Goal: Task Accomplishment & Management: Use online tool/utility

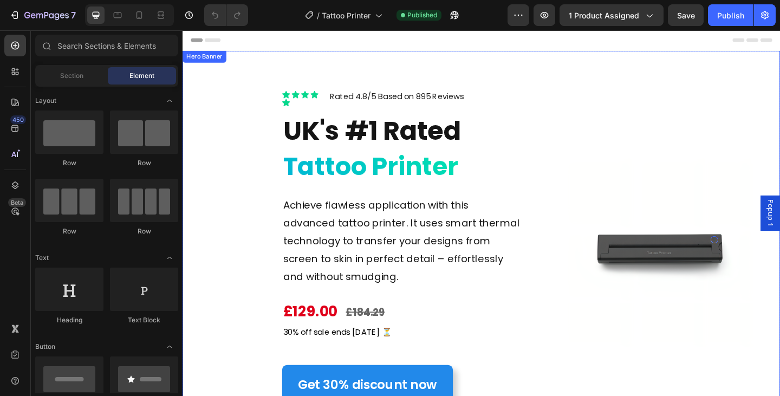
scroll to position [108, 0]
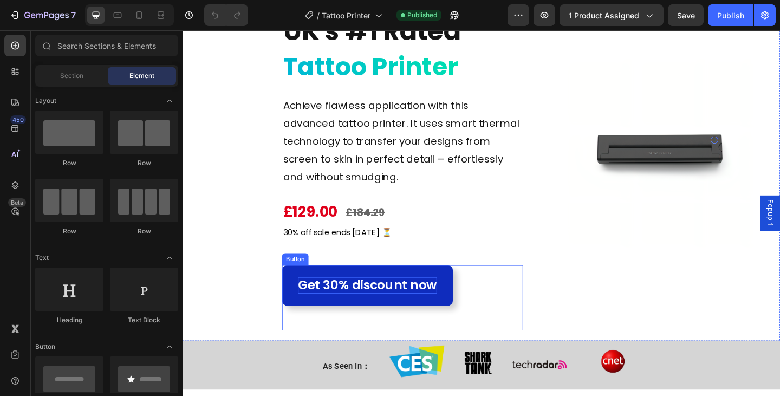
click at [392, 311] on p "Get 30% discount now" at bounding box center [383, 308] width 151 height 18
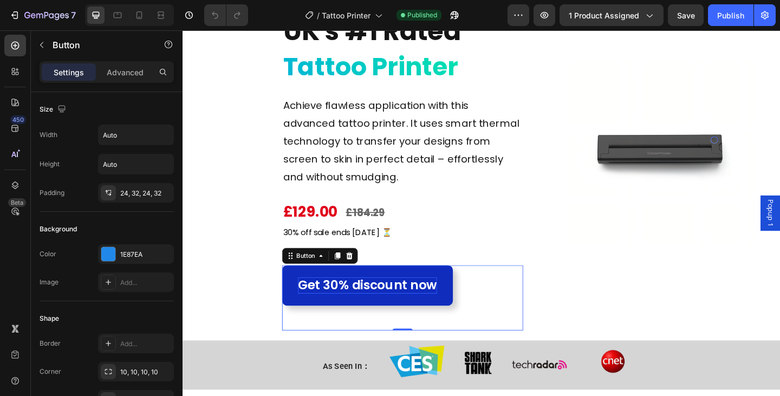
click at [390, 309] on p "Get 30% discount now" at bounding box center [383, 308] width 151 height 18
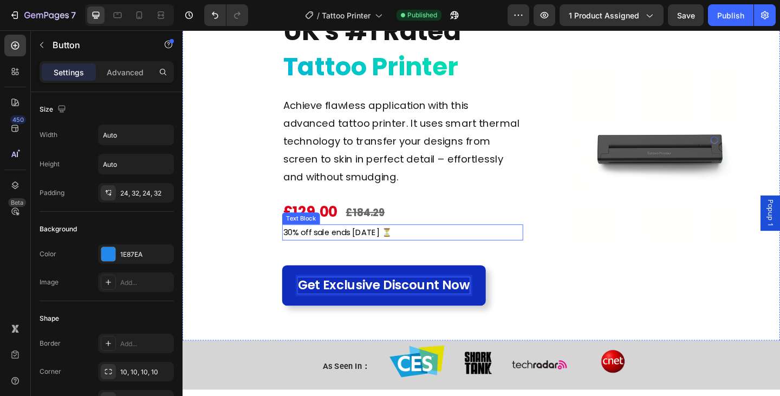
click at [447, 254] on p "30% off sale ends [DATE] ⏳" at bounding box center [422, 251] width 260 height 16
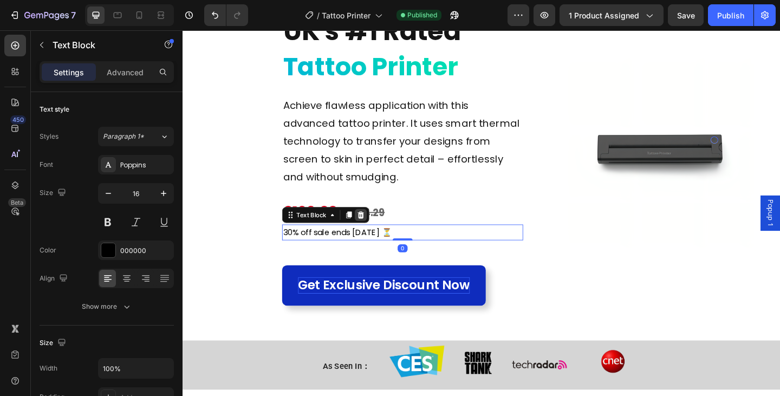
click at [375, 233] on icon at bounding box center [376, 231] width 7 height 8
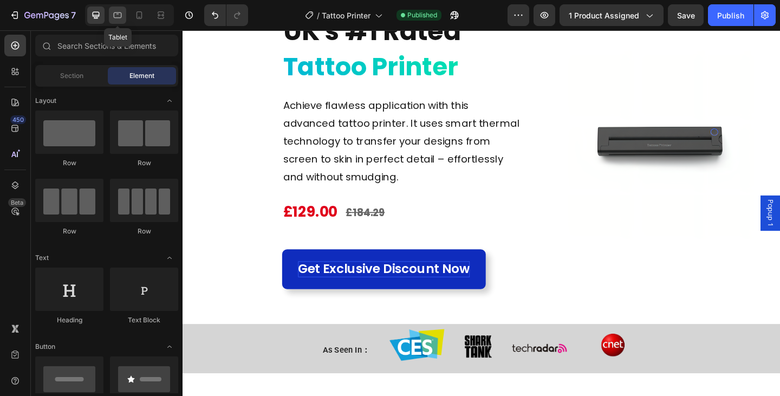
click at [115, 10] on icon at bounding box center [117, 15] width 11 height 11
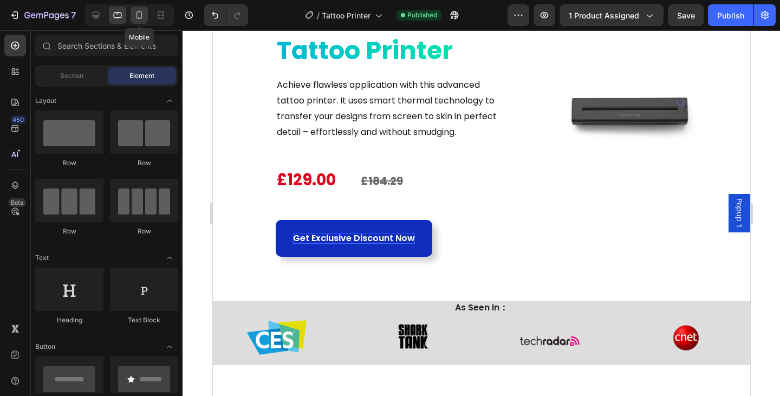
click at [141, 11] on icon at bounding box center [140, 15] width 6 height 8
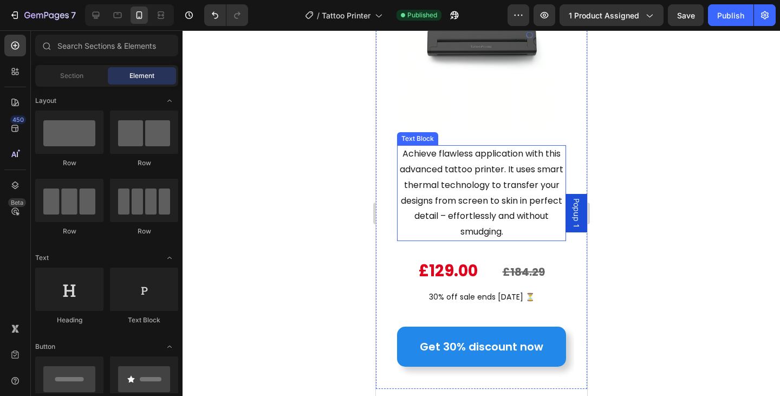
scroll to position [217, 0]
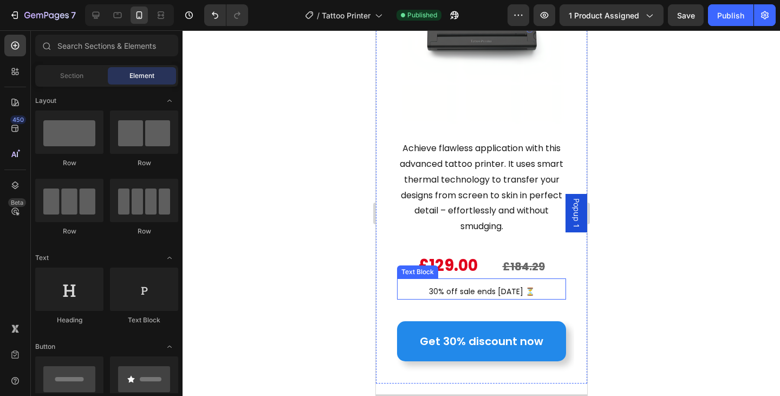
click at [512, 285] on p "30% off sale ends [DATE] ⏳" at bounding box center [481, 292] width 167 height 14
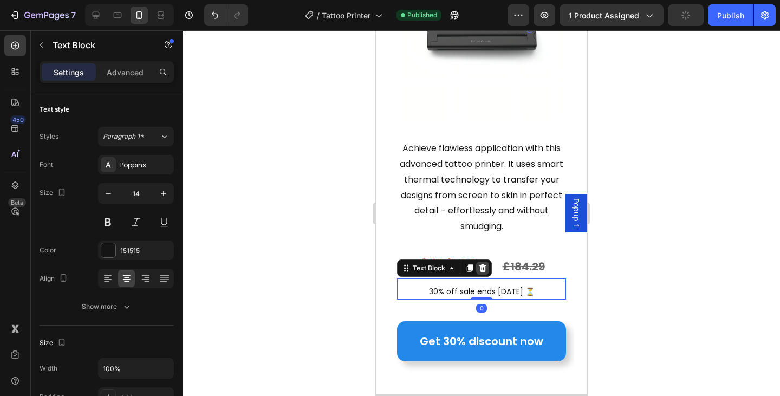
click at [484, 264] on icon at bounding box center [482, 268] width 7 height 8
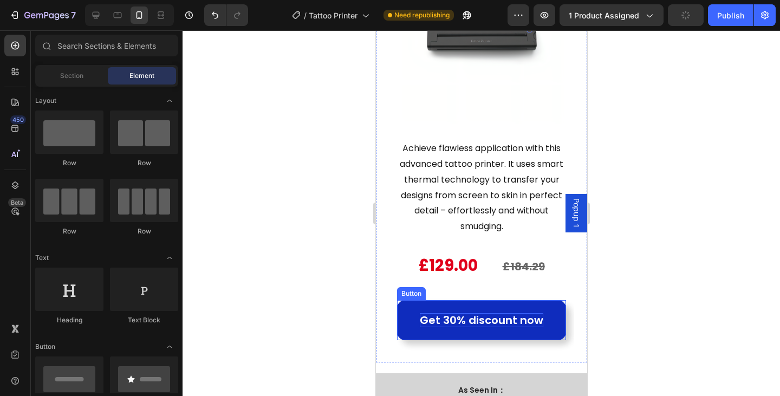
click at [481, 313] on p "Get 30% discount now" at bounding box center [481, 320] width 124 height 14
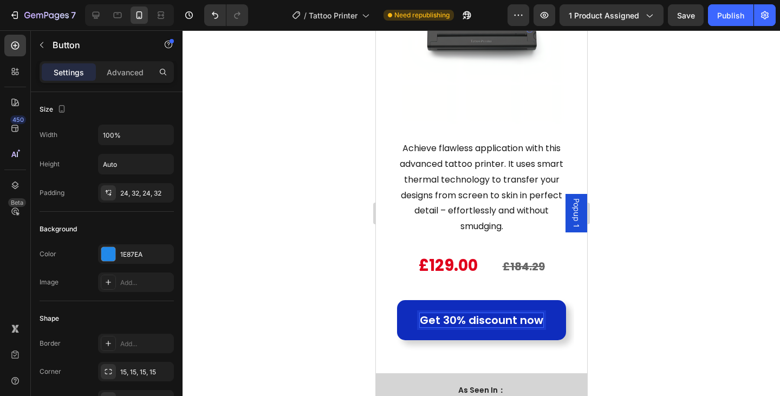
click at [445, 313] on p "Get 30% discount now" at bounding box center [481, 320] width 124 height 14
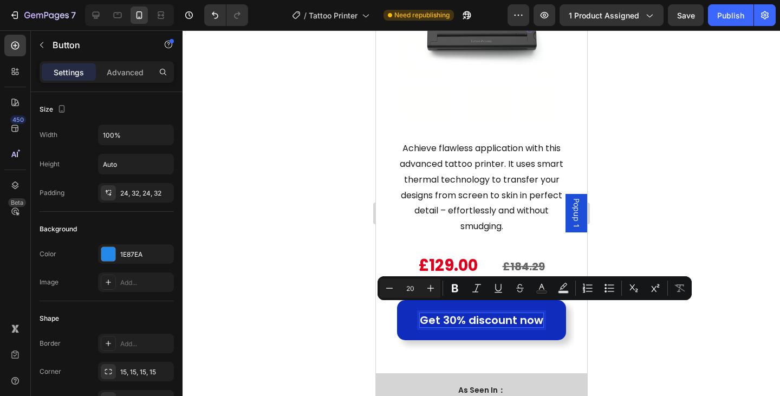
scroll to position [1, 0]
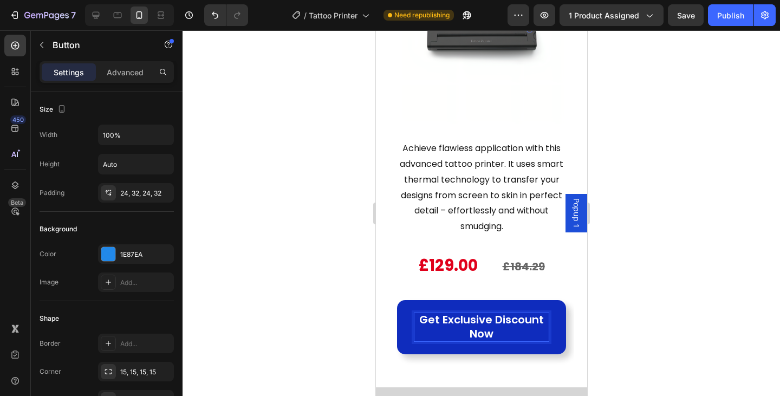
click at [406, 338] on link "Get Exclusive Discount Now" at bounding box center [481, 327] width 169 height 54
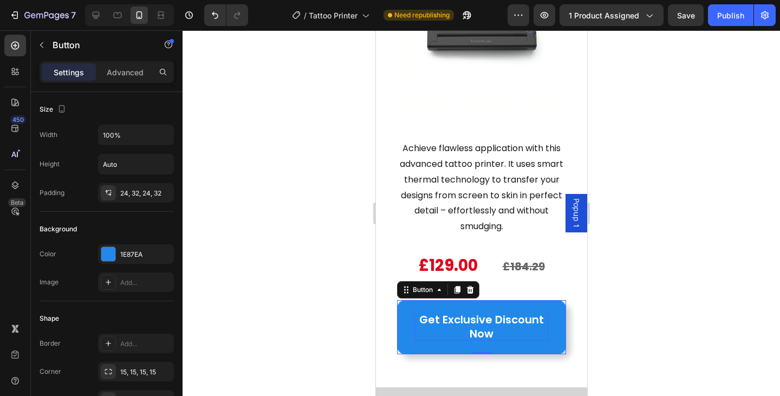
click at [454, 313] on p "Get Exclusive Discount Now" at bounding box center [481, 327] width 134 height 28
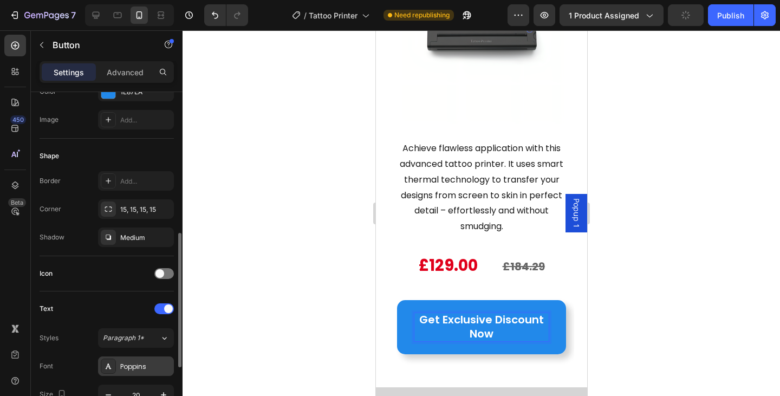
scroll to position [217, 0]
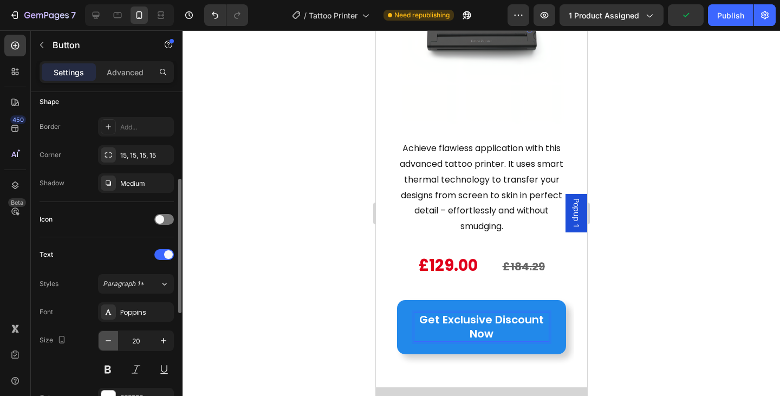
click at [108, 338] on icon "button" at bounding box center [108, 340] width 11 height 11
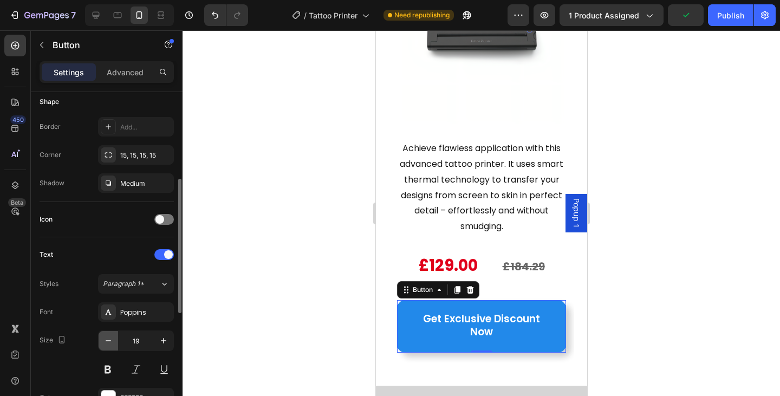
scroll to position [0, 0]
click at [108, 338] on icon "button" at bounding box center [108, 340] width 11 height 11
click at [108, 340] on icon "button" at bounding box center [108, 340] width 11 height 11
click at [108, 340] on icon "button" at bounding box center [108, 340] width 5 height 1
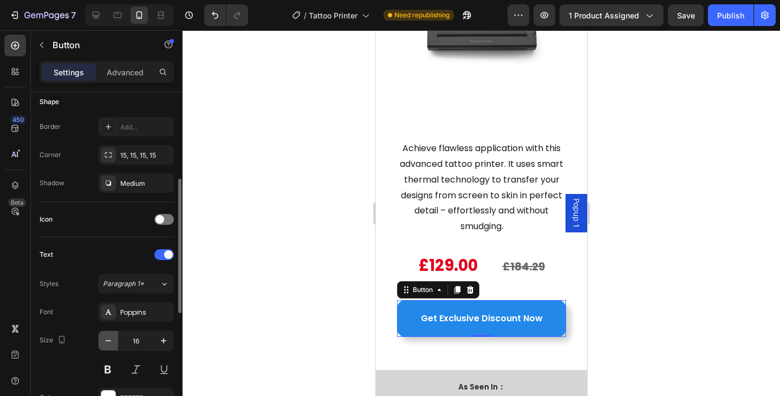
click at [108, 340] on icon "button" at bounding box center [108, 340] width 5 height 1
click at [161, 342] on icon "button" at bounding box center [163, 340] width 11 height 11
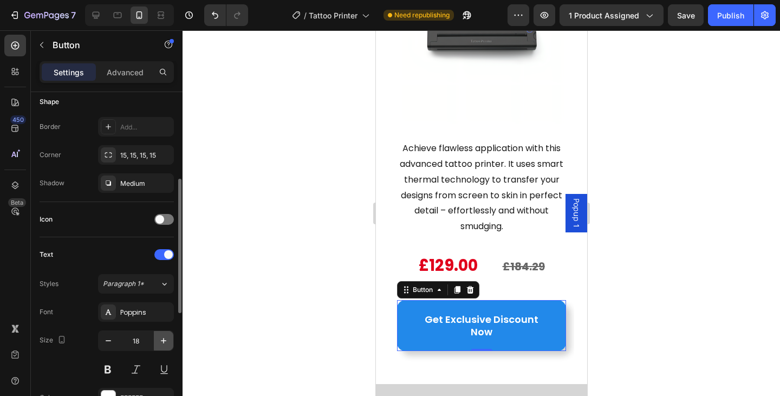
click at [161, 342] on icon "button" at bounding box center [163, 340] width 11 height 11
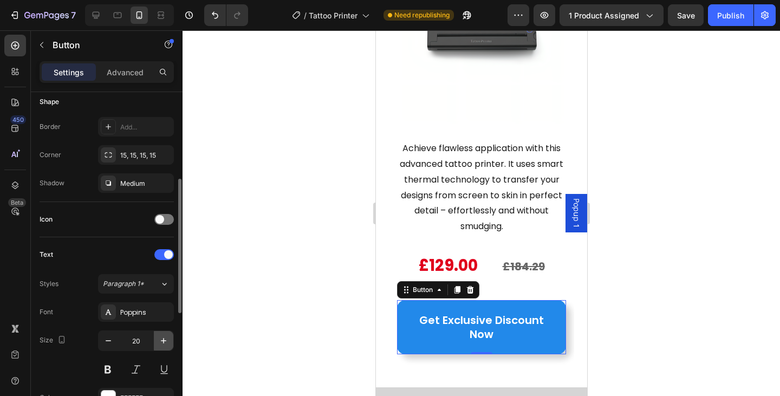
click at [161, 342] on icon "button" at bounding box center [163, 340] width 11 height 11
type input "21"
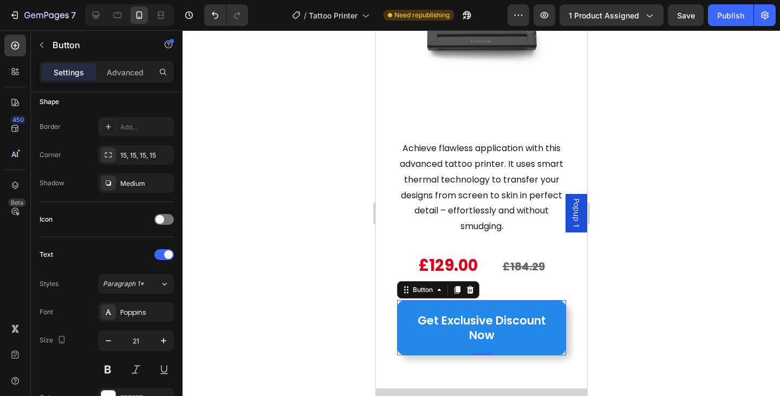
click at [670, 316] on div at bounding box center [482, 213] width 598 height 366
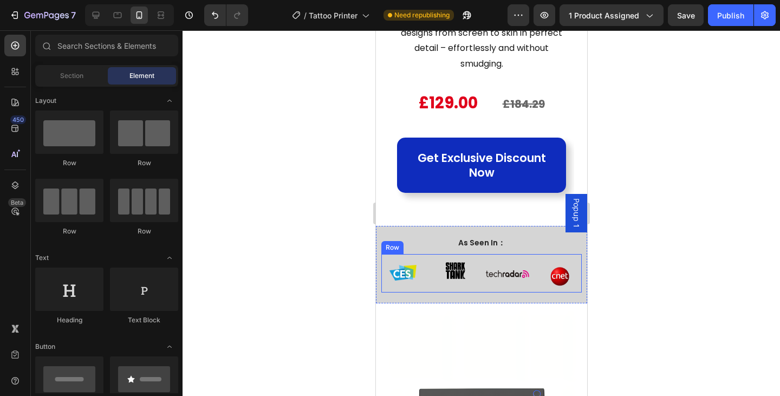
scroll to position [271, 0]
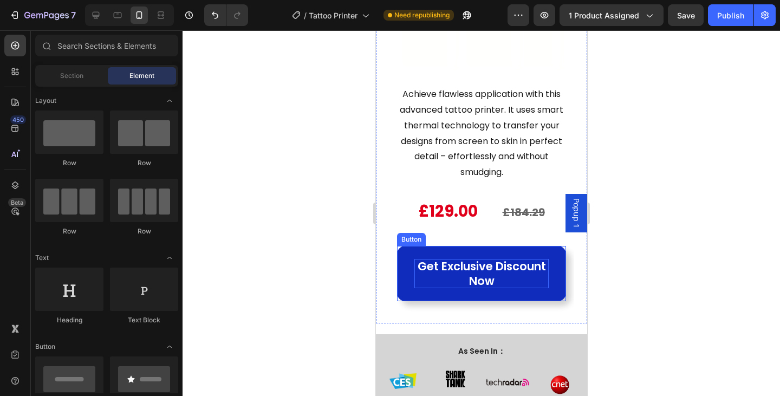
click at [523, 265] on p "Get Exclusive Discount Now" at bounding box center [481, 274] width 134 height 30
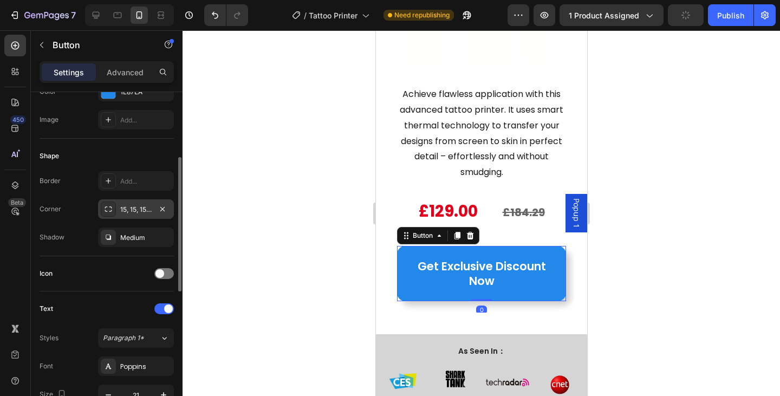
scroll to position [217, 0]
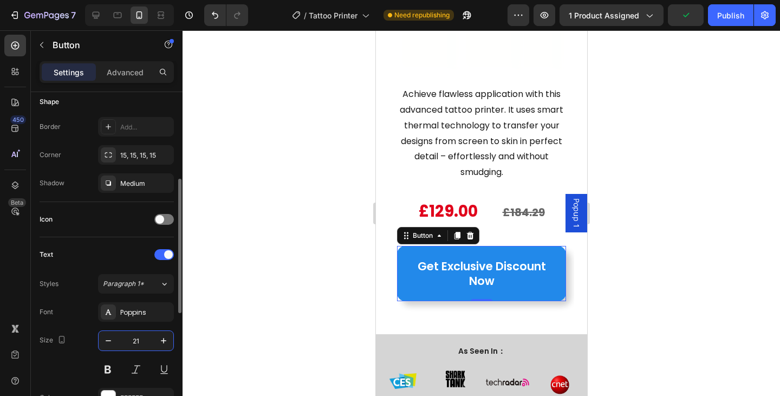
click at [150, 345] on input "21" at bounding box center [136, 341] width 36 height 20
type input "23"
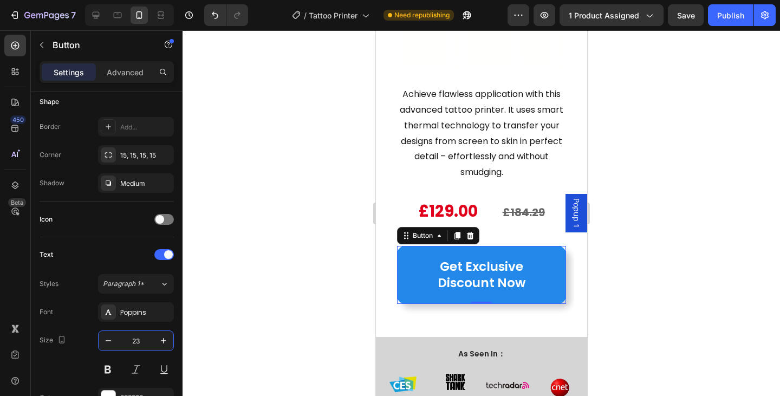
click at [608, 213] on div at bounding box center [482, 213] width 598 height 366
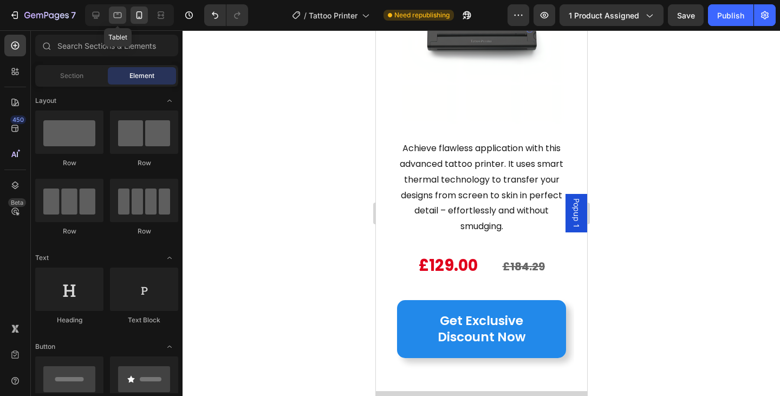
click at [114, 14] on icon at bounding box center [118, 15] width 8 height 6
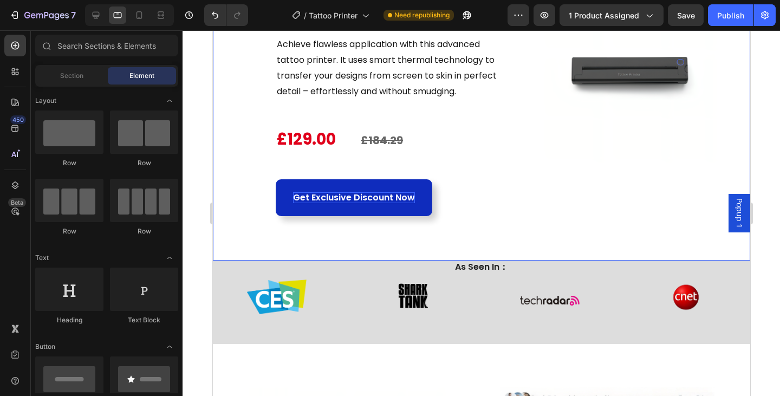
scroll to position [108, 0]
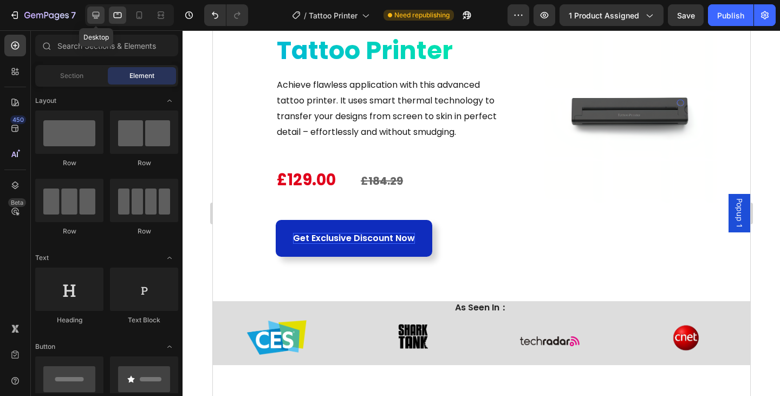
click at [94, 13] on icon at bounding box center [95, 15] width 11 height 11
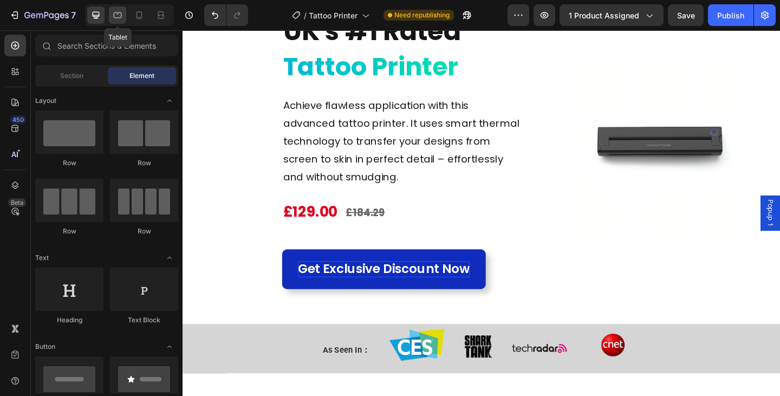
click at [113, 12] on icon at bounding box center [117, 15] width 11 height 11
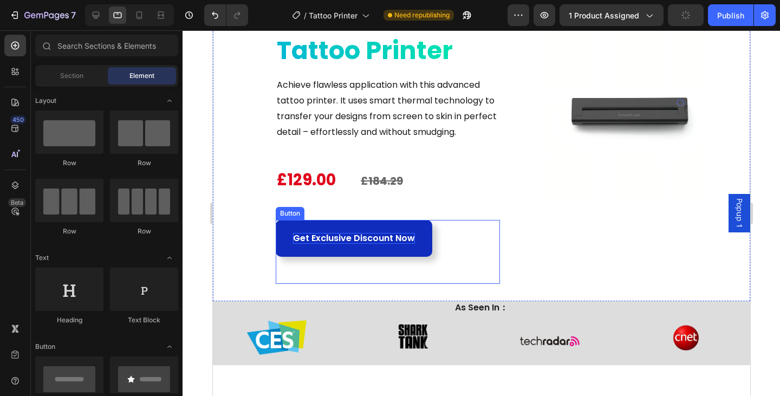
click at [437, 239] on div "Get Exclusive Discount Now Button" at bounding box center [387, 252] width 224 height 64
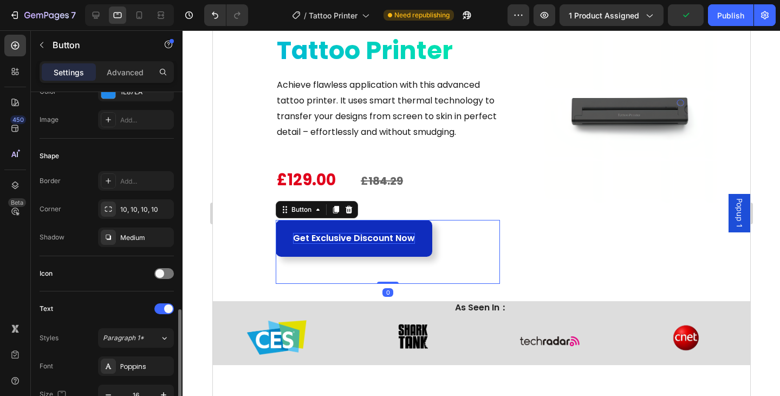
scroll to position [271, 0]
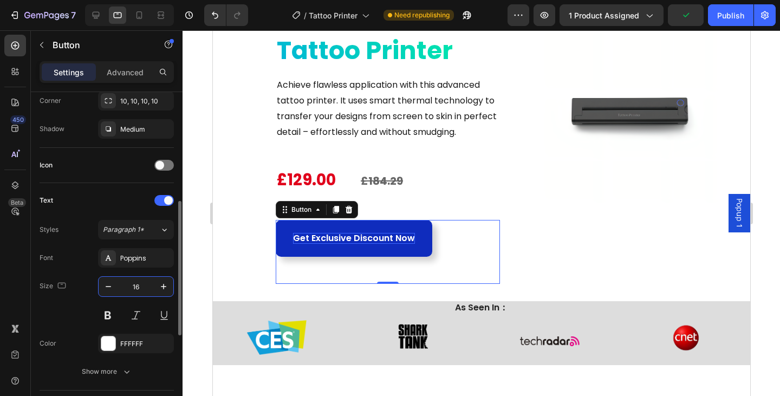
click at [146, 286] on input "16" at bounding box center [136, 287] width 36 height 20
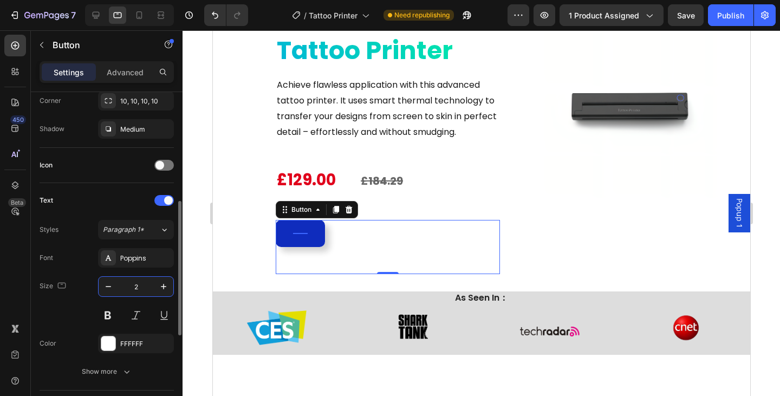
type input "20"
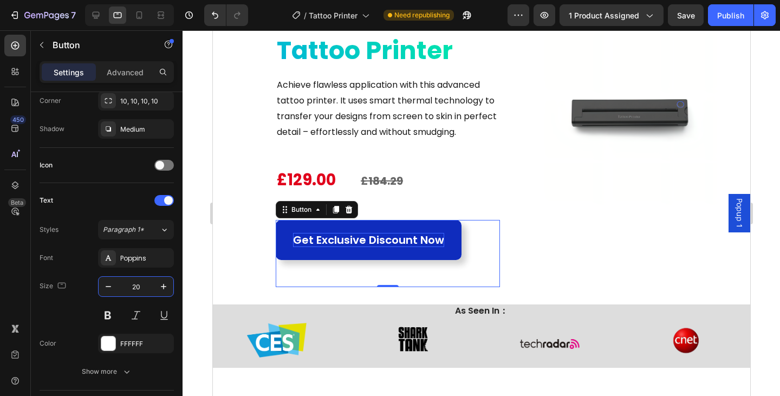
click at [549, 220] on div "Image Row" at bounding box center [629, 125] width 224 height 326
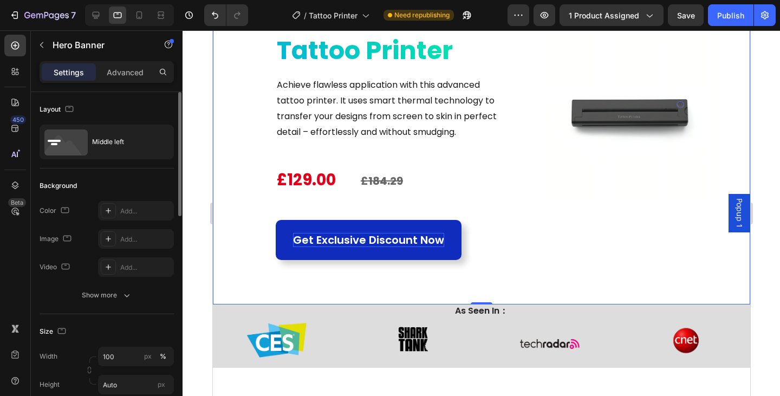
scroll to position [54, 0]
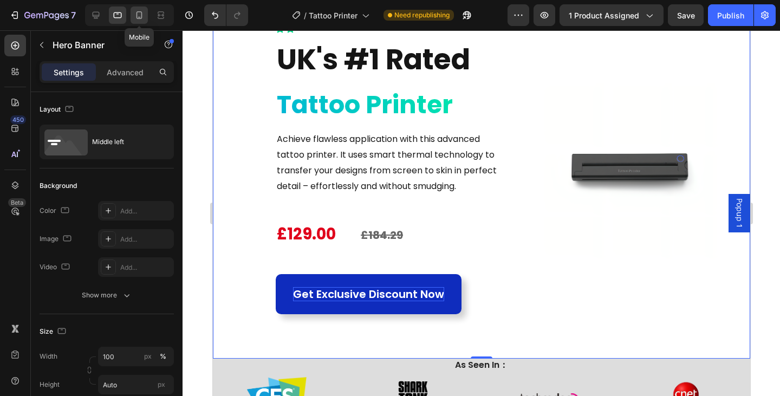
click at [142, 18] on icon at bounding box center [140, 15] width 6 height 8
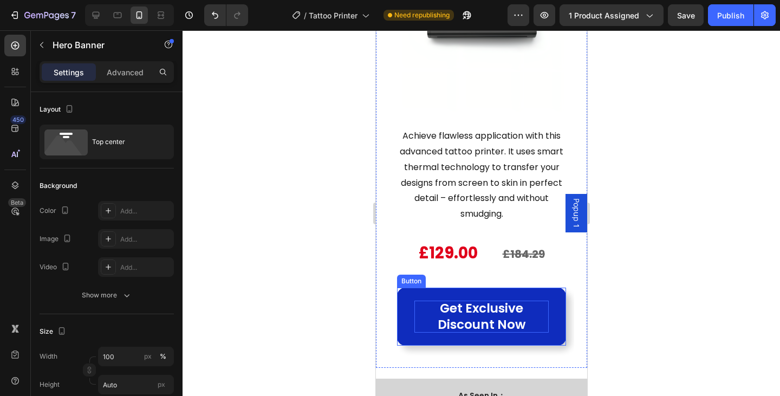
scroll to position [271, 0]
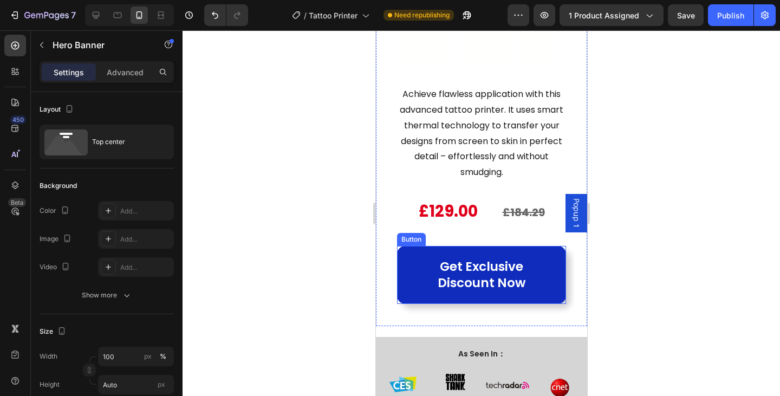
click at [548, 257] on link "Get Exclusive Discount Now" at bounding box center [481, 275] width 169 height 59
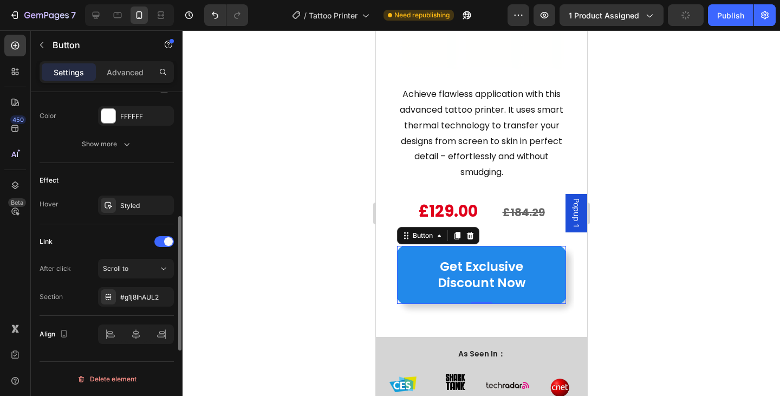
scroll to position [444, 0]
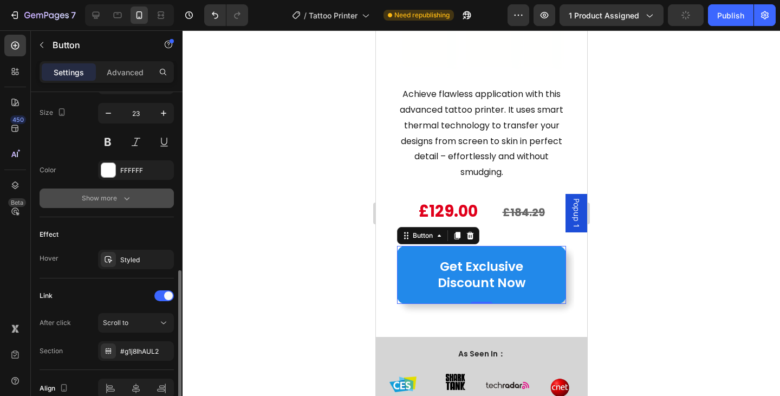
click at [106, 203] on div "Show more" at bounding box center [107, 198] width 50 height 11
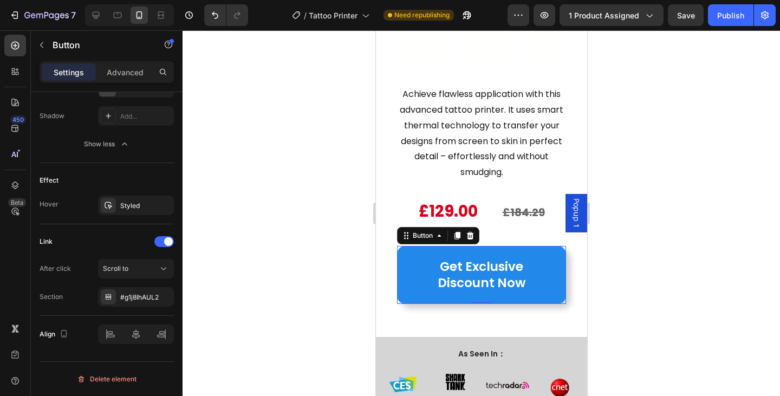
scroll to position [542, 0]
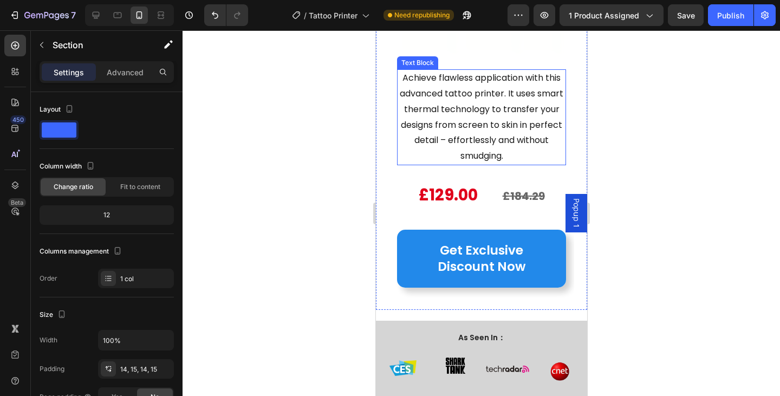
scroll to position [271, 0]
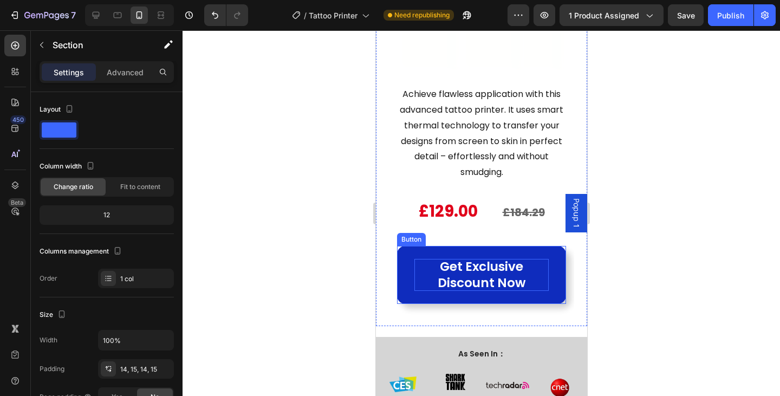
click at [531, 273] on p "Get Exclusive Discount Now" at bounding box center [481, 275] width 134 height 33
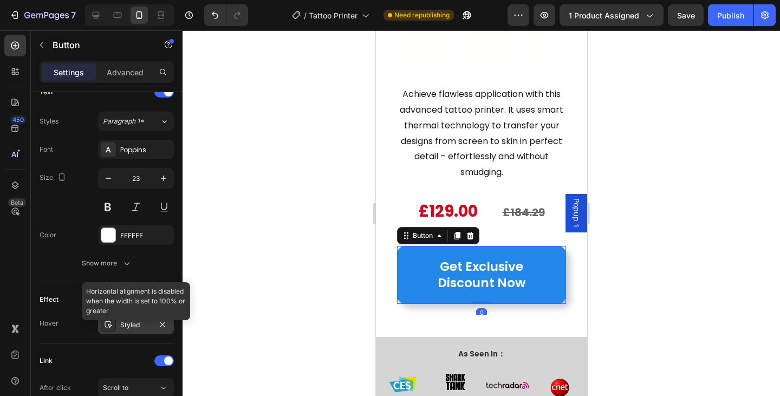
scroll to position [498, 0]
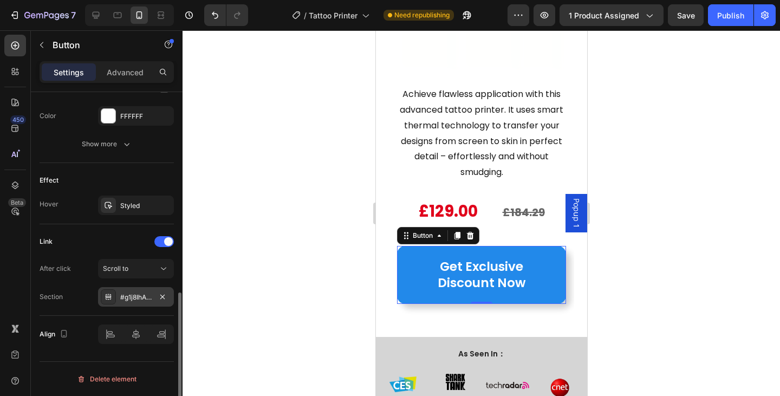
click at [140, 302] on div "#g1j8IhAUL2" at bounding box center [136, 297] width 76 height 20
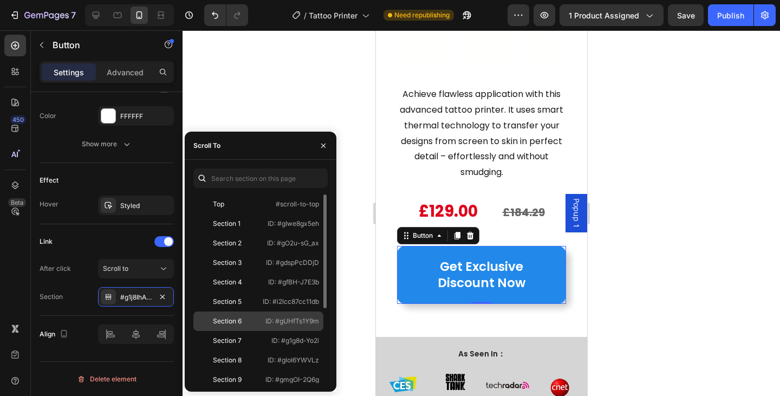
click at [279, 325] on p "ID: #gUHfTs1Y9m" at bounding box center [292, 321] width 54 height 10
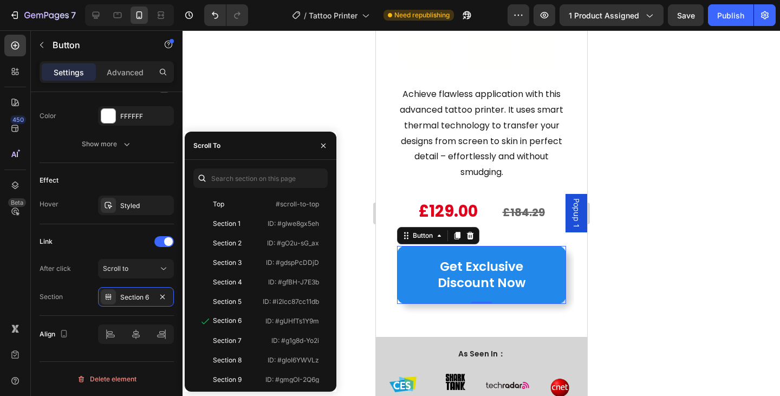
drag, startPoint x: 658, startPoint y: 245, endPoint x: 632, endPoint y: 241, distance: 25.8
click at [658, 245] on div at bounding box center [482, 213] width 598 height 366
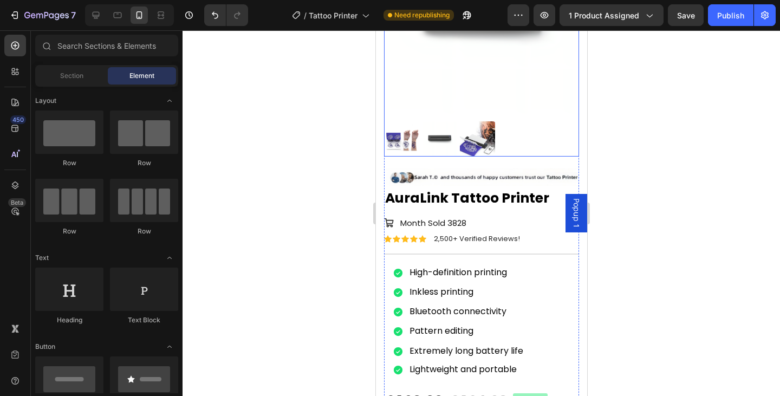
scroll to position [596, 0]
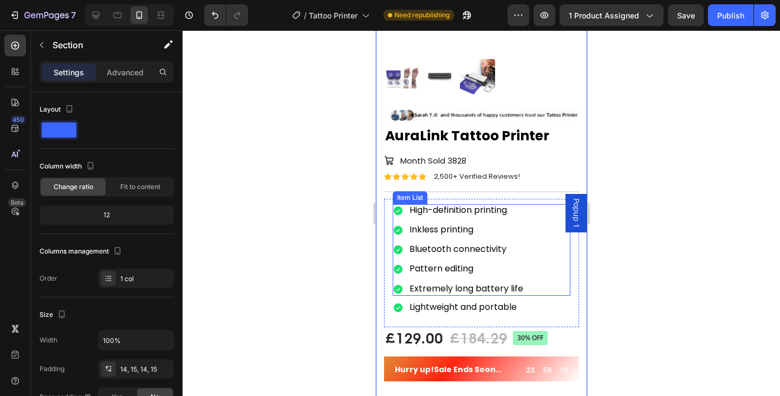
scroll to position [813, 0]
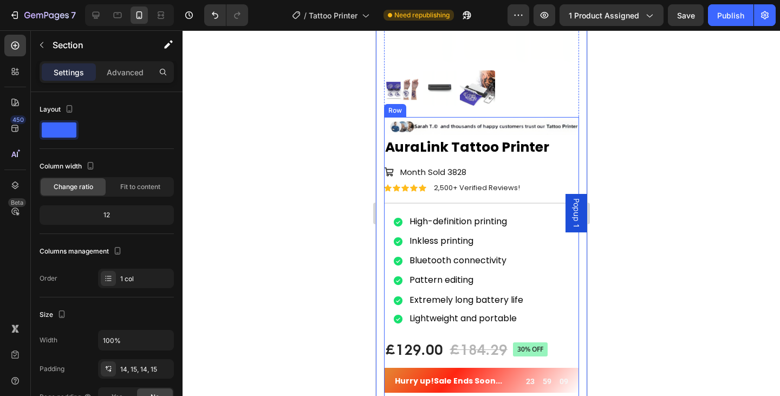
click at [547, 148] on div "Image AuraLink Tattoo Printer Product Title Month Sold 3828 Item List Icon Icon…" at bounding box center [481, 373] width 195 height 513
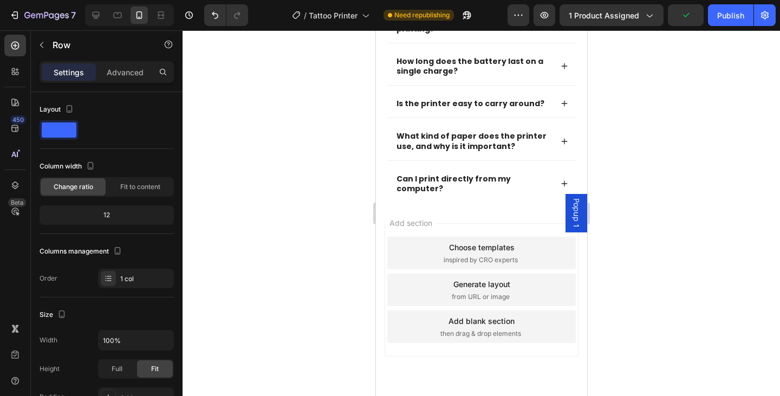
scroll to position [4260, 0]
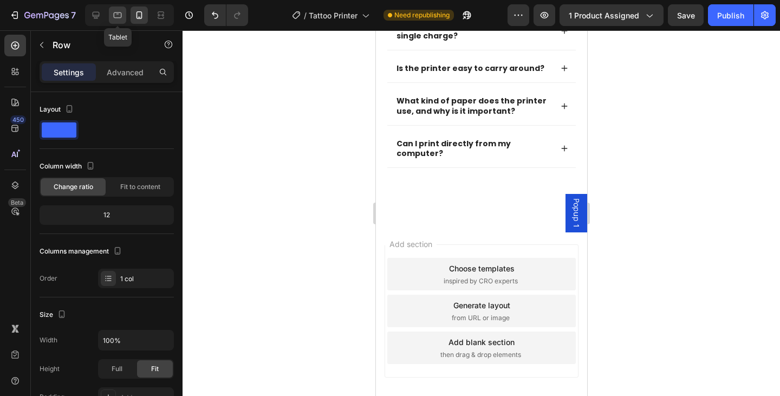
click at [116, 12] on icon at bounding box center [118, 15] width 8 height 6
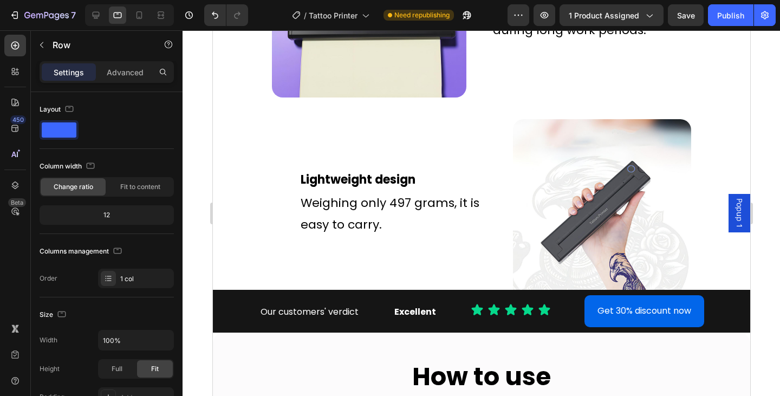
scroll to position [2710, 0]
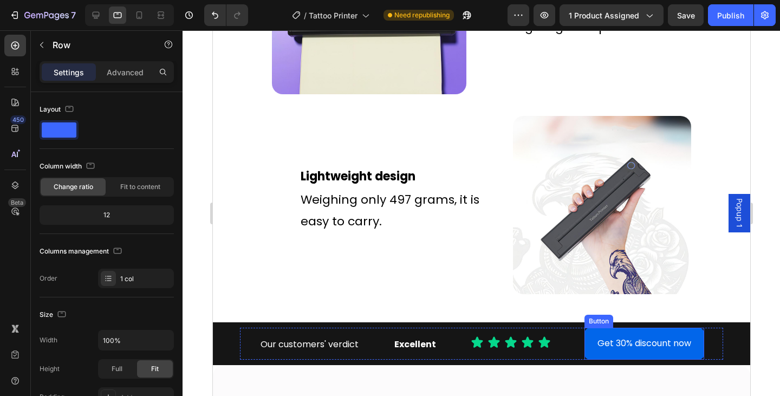
click at [588, 328] on link "Get 30% discount now" at bounding box center [644, 344] width 120 height 32
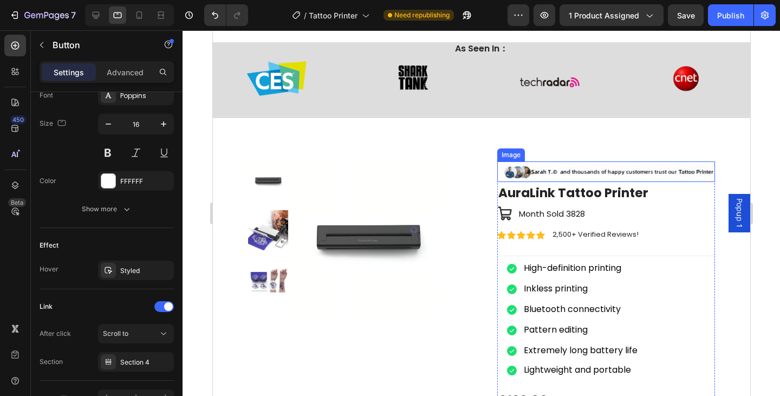
scroll to position [543, 0]
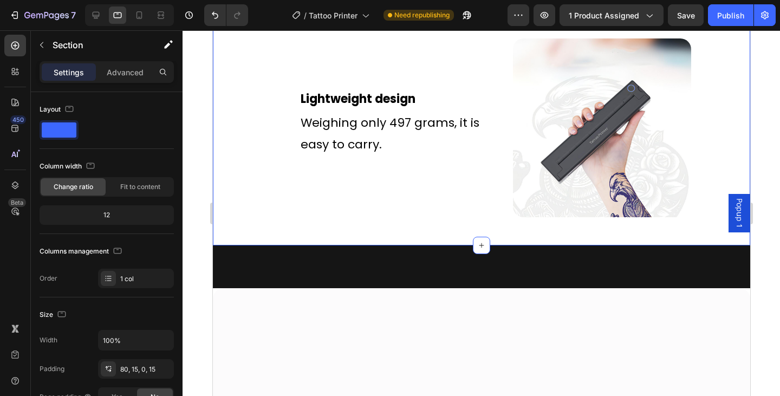
scroll to position [2601, 0]
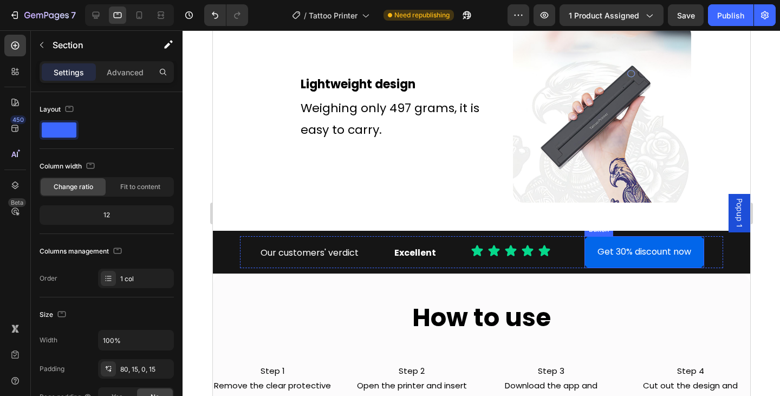
click at [584, 236] on link "Get 30% discount now" at bounding box center [644, 252] width 120 height 32
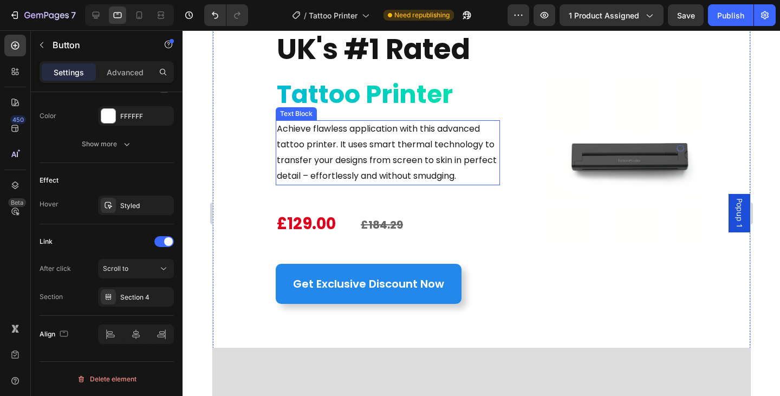
scroll to position [0, 0]
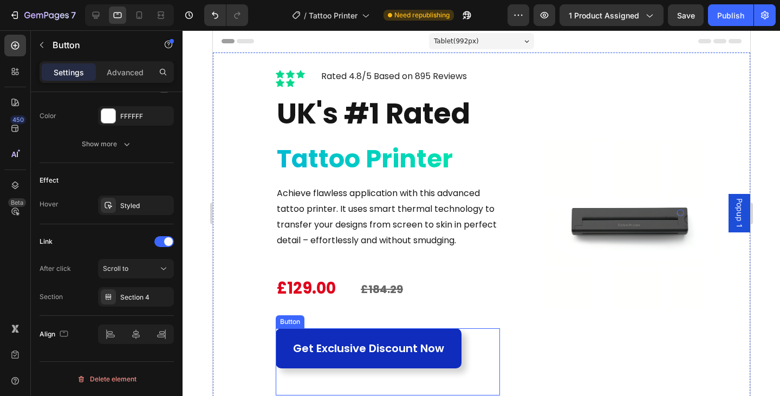
click at [385, 333] on link "Get Exclusive Discount Now" at bounding box center [368, 348] width 186 height 40
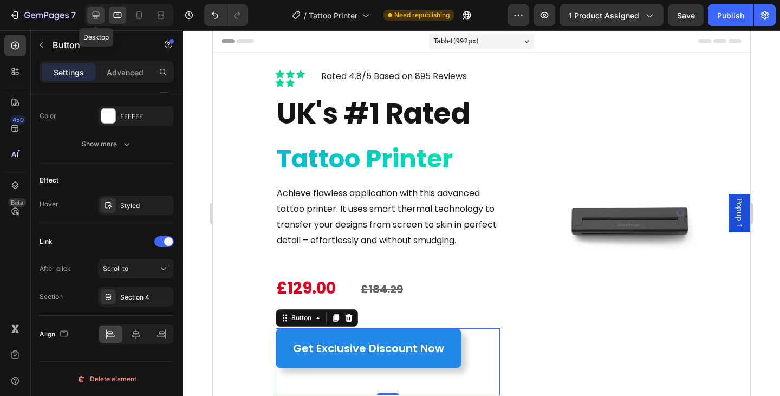
click at [93, 10] on icon at bounding box center [95, 15] width 11 height 11
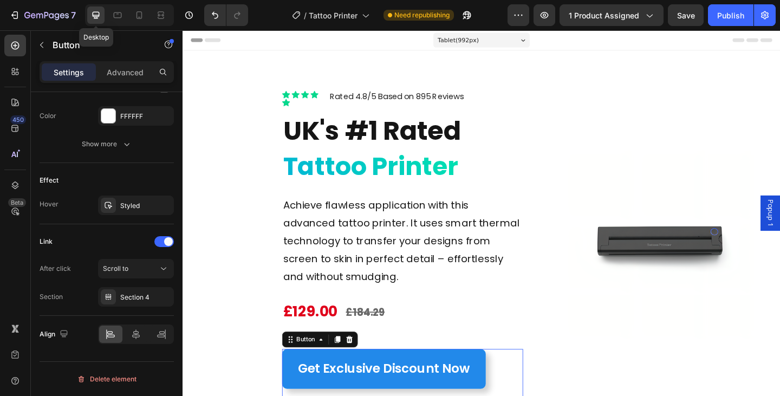
type input "25"
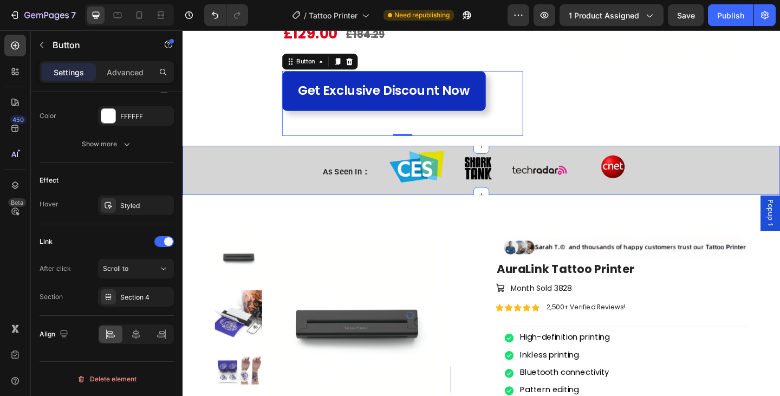
scroll to position [309, 0]
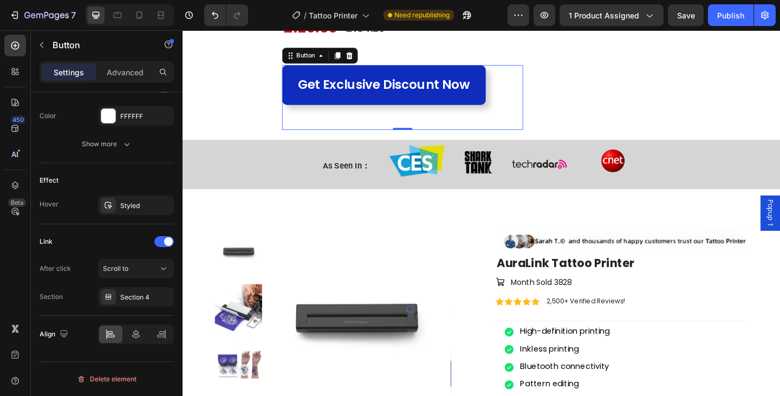
click at [485, 99] on link "Get Exclusive Discount Now" at bounding box center [402, 90] width 222 height 44
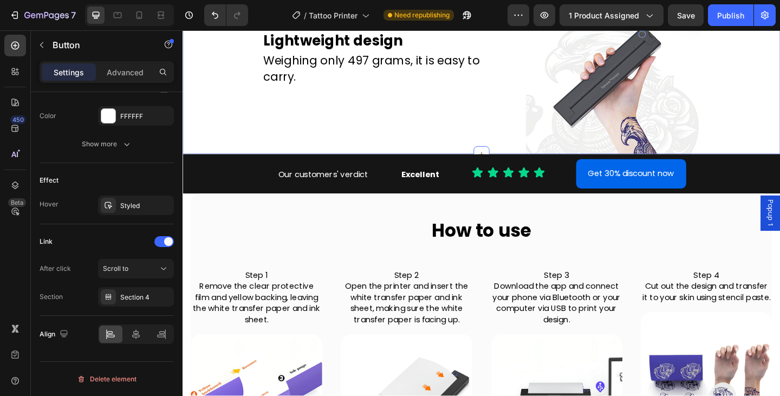
scroll to position [2638, 0]
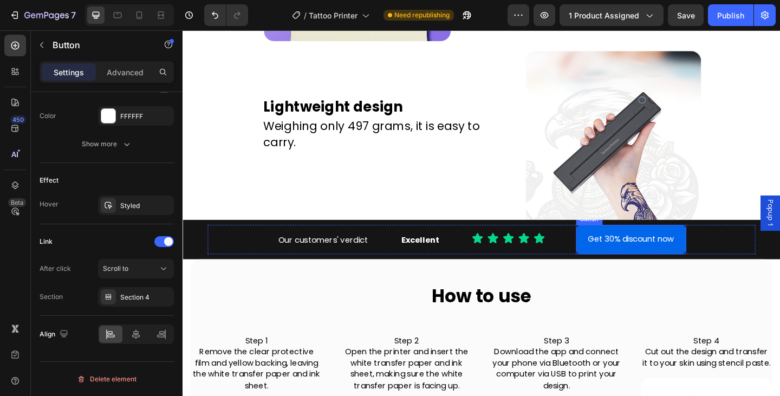
click at [612, 259] on link "Get 30% discount now" at bounding box center [671, 258] width 120 height 32
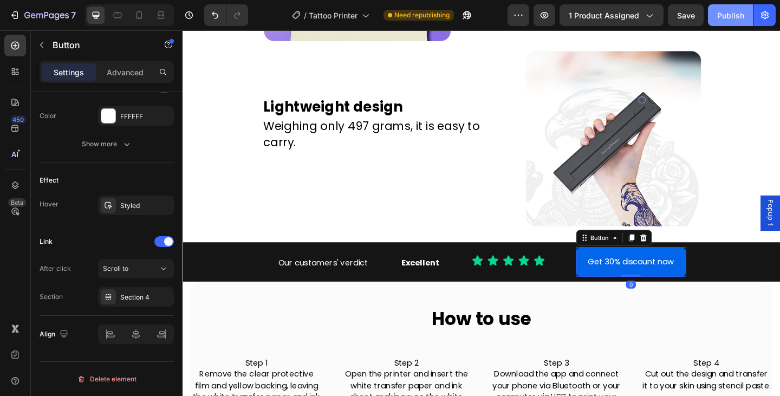
click at [724, 18] on div "Publish" at bounding box center [730, 15] width 27 height 11
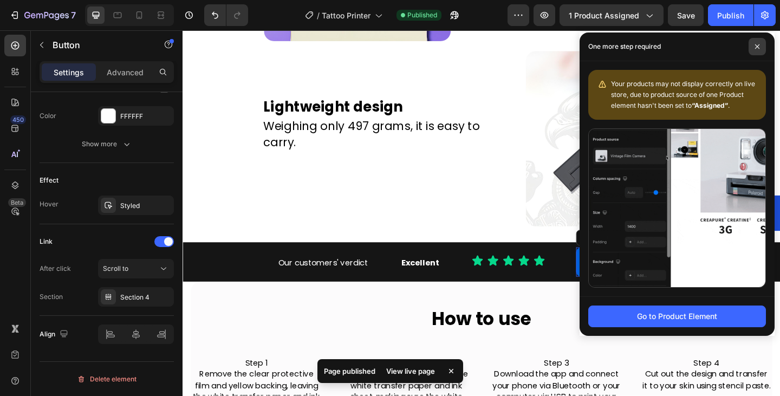
click at [757, 44] on icon at bounding box center [757, 46] width 5 height 5
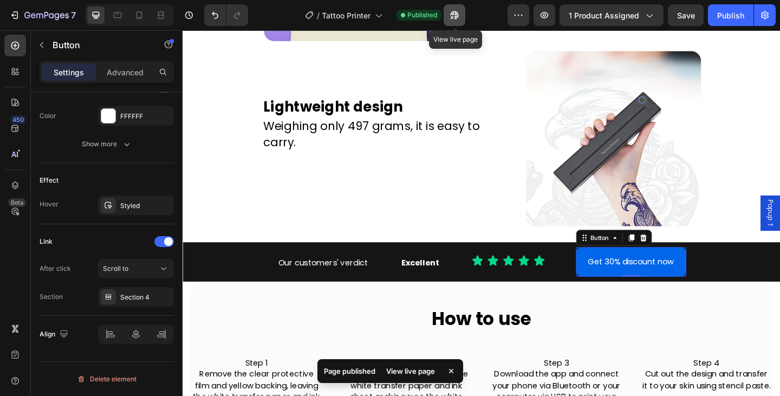
click at [460, 16] on icon "button" at bounding box center [454, 15] width 11 height 11
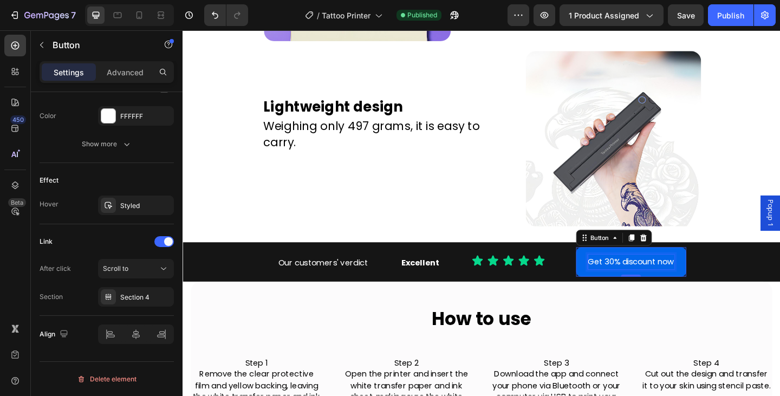
click at [633, 275] on p "Get 30% discount now" at bounding box center [671, 283] width 94 height 16
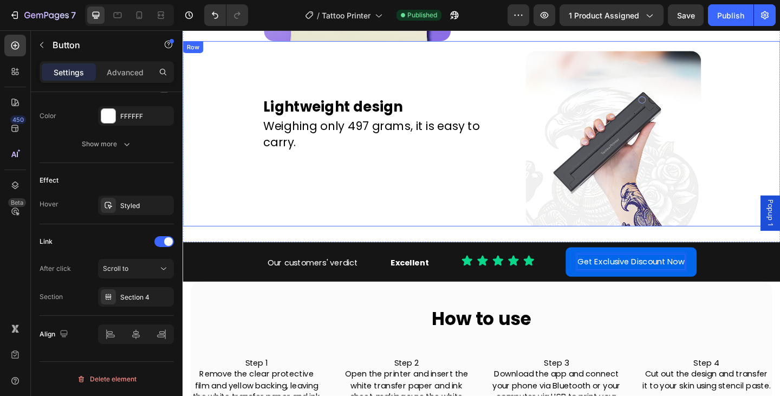
click at [780, 196] on div "Lightweight design Text Block Weighing only 497 grams, it is easy to carry. Tex…" at bounding box center [508, 143] width 650 height 202
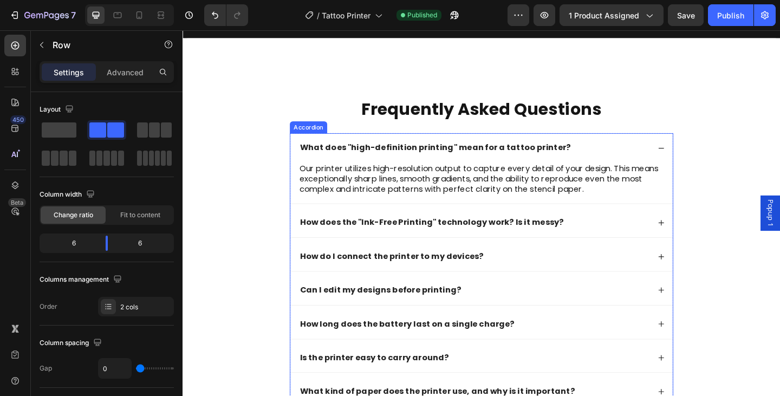
scroll to position [3494, 0]
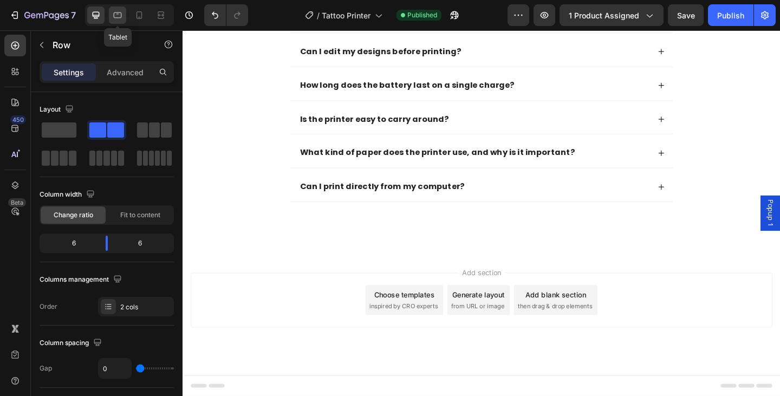
click at [116, 12] on icon at bounding box center [118, 15] width 8 height 6
type input "38"
type input "100%"
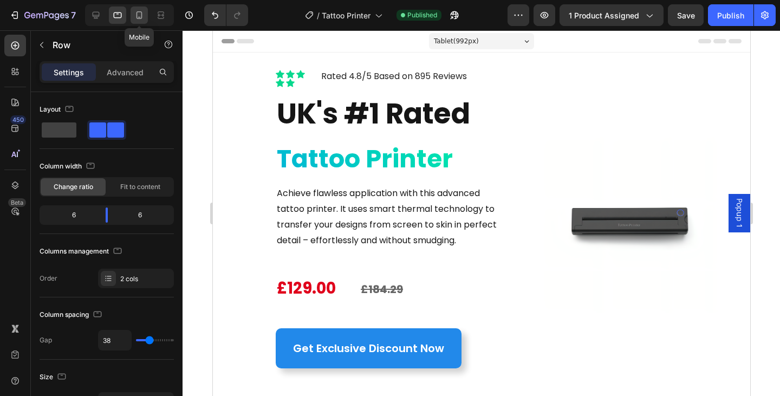
click at [138, 18] on icon at bounding box center [140, 15] width 6 height 8
type input "16"
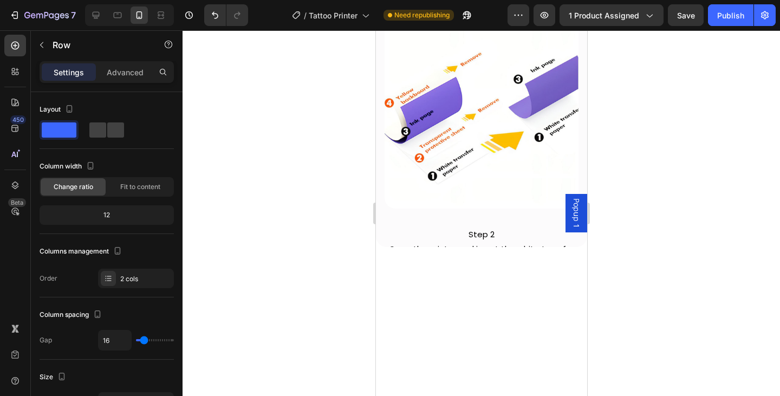
scroll to position [3521, 0]
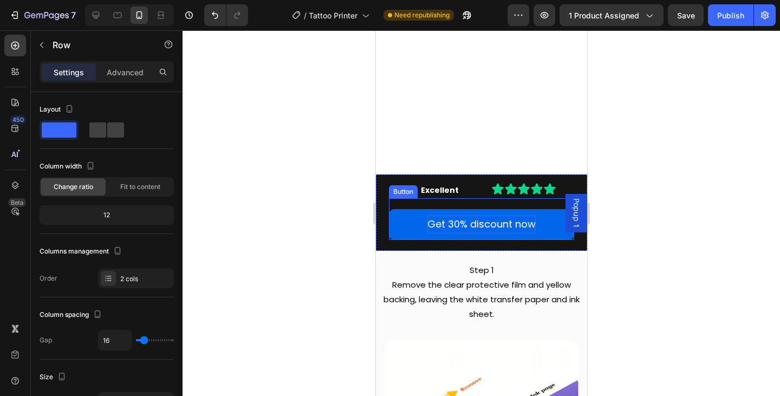
click at [464, 223] on p "Get 30% discount now" at bounding box center [481, 224] width 108 height 17
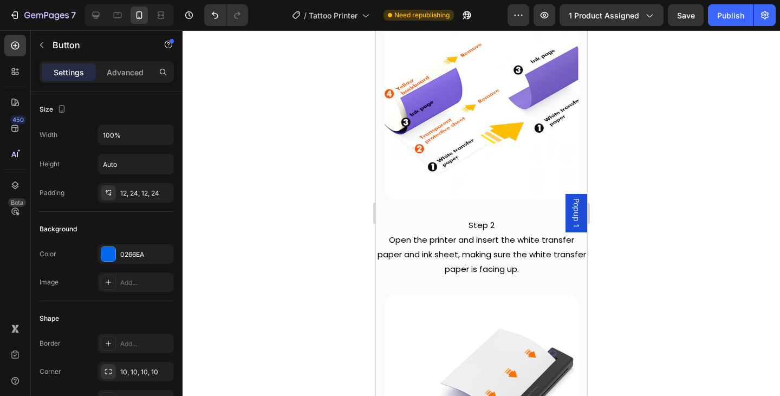
click at [705, 177] on div at bounding box center [482, 213] width 598 height 366
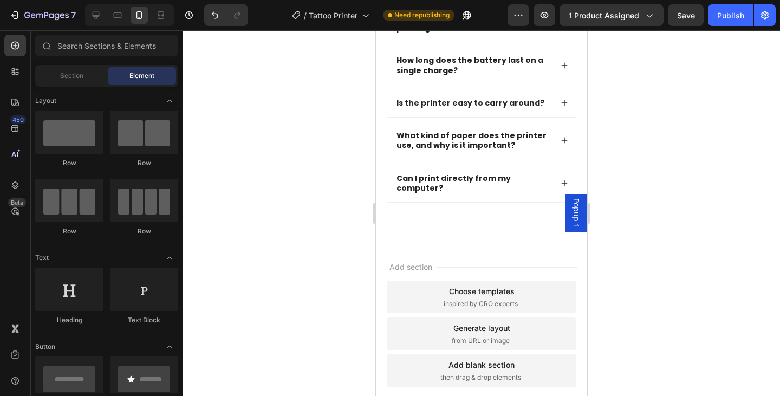
scroll to position [5238, 0]
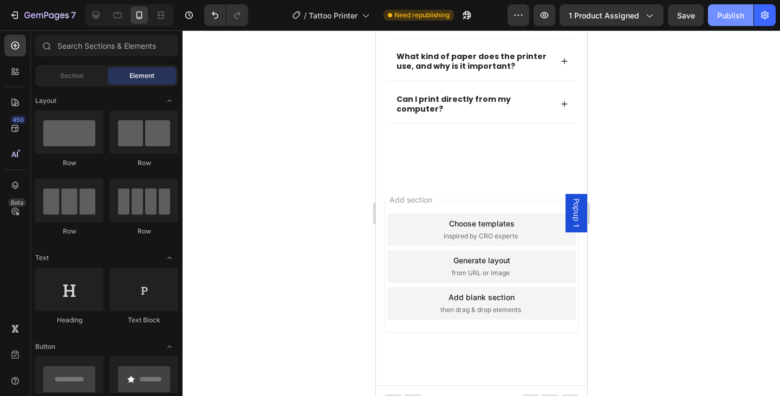
click at [734, 18] on div "Publish" at bounding box center [730, 15] width 27 height 11
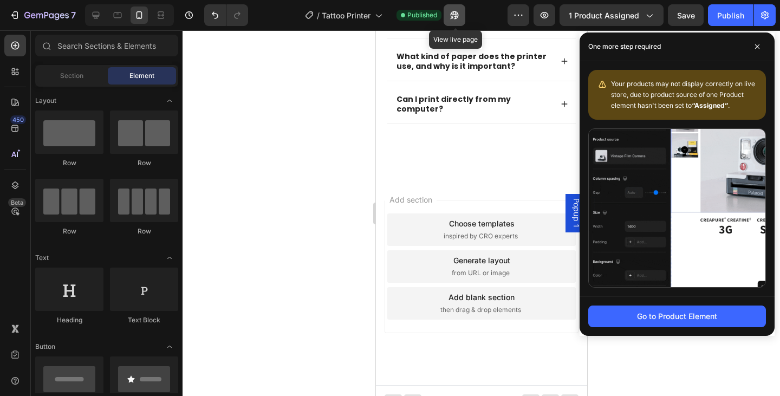
click at [465, 22] on button "button" at bounding box center [455, 15] width 22 height 22
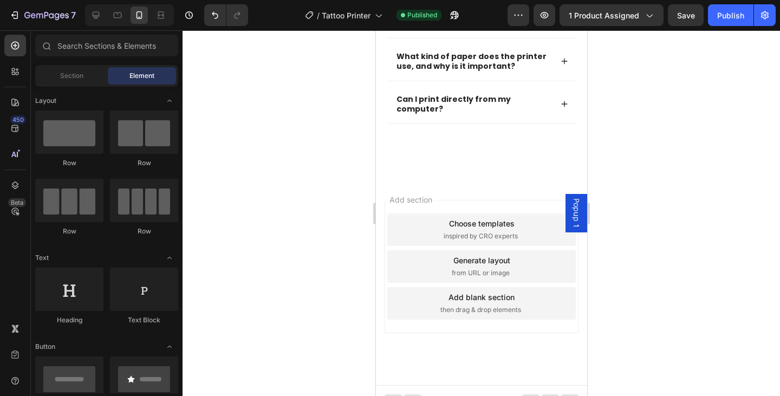
scroll to position [4912, 0]
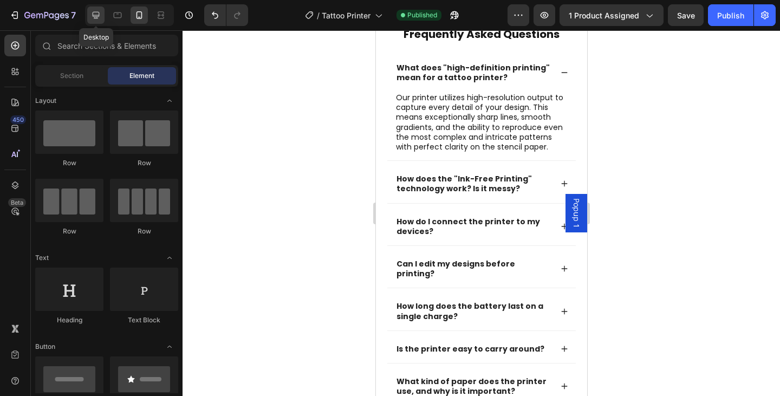
click at [92, 15] on icon at bounding box center [95, 15] width 11 height 11
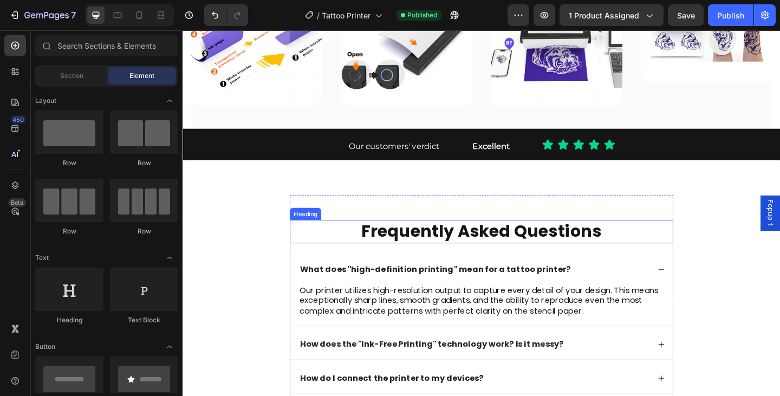
scroll to position [3082, 0]
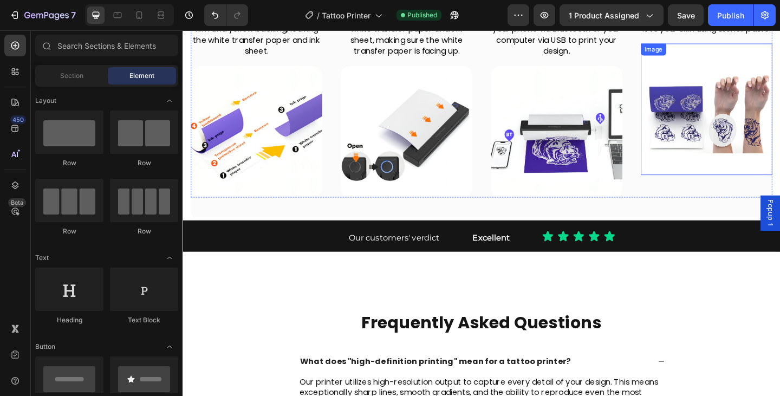
click at [737, 138] on img at bounding box center [752, 116] width 143 height 143
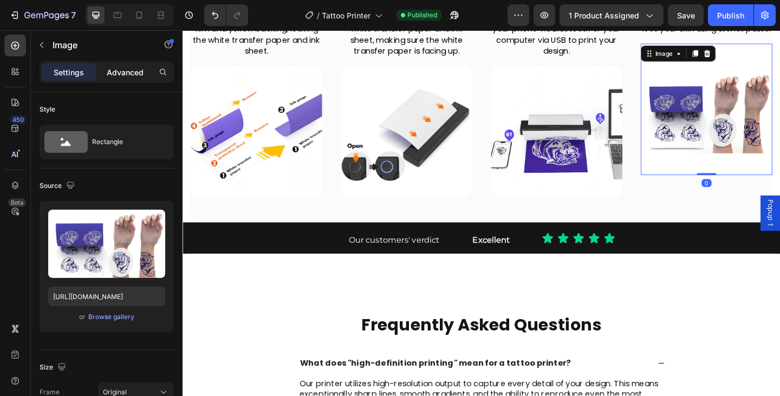
click at [120, 77] on p "Advanced" at bounding box center [125, 72] width 37 height 11
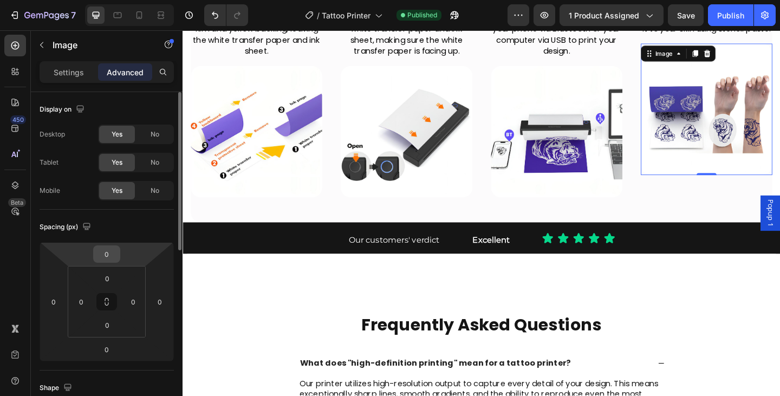
click at [114, 257] on input "0" at bounding box center [107, 254] width 22 height 16
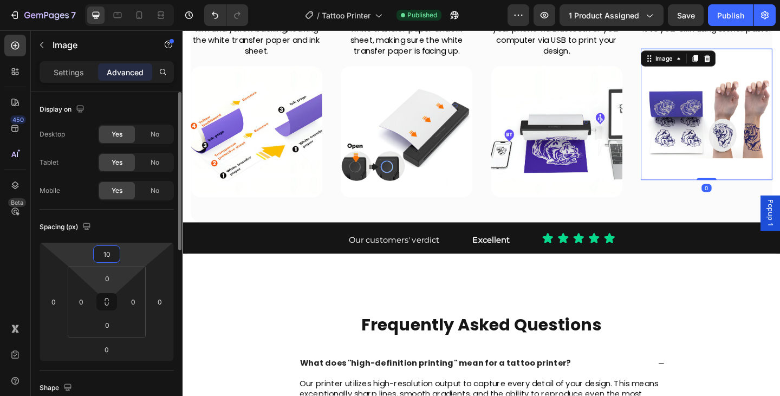
type input "1"
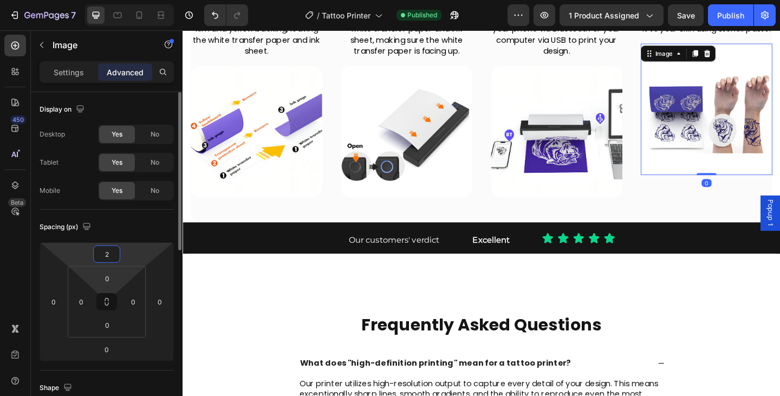
type input "20"
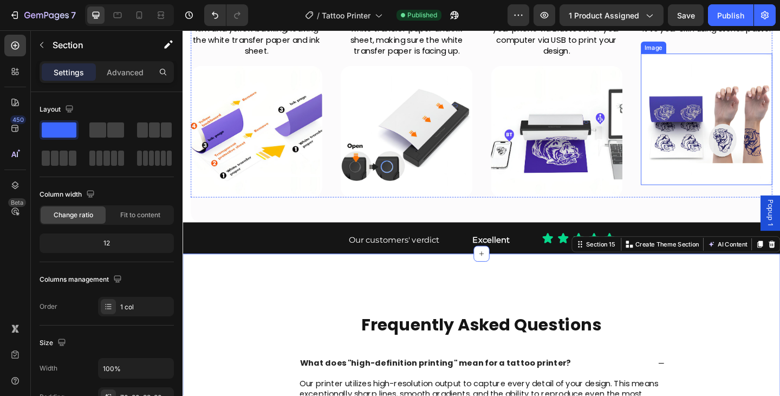
click at [748, 97] on img at bounding box center [752, 127] width 143 height 143
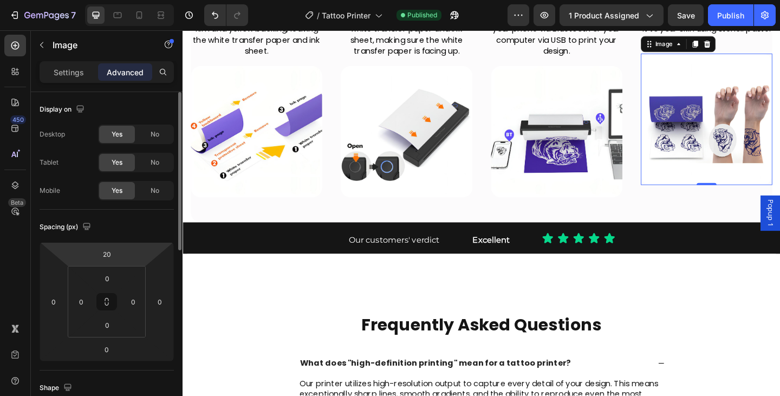
click at [113, 0] on html "7 Version history / Tattoo Printer Published Preview 1 product assigned Save Pu…" at bounding box center [390, 0] width 780 height 0
click at [113, 249] on input "20" at bounding box center [107, 254] width 22 height 16
click at [112, 250] on input "20" at bounding box center [107, 254] width 22 height 16
type input "2"
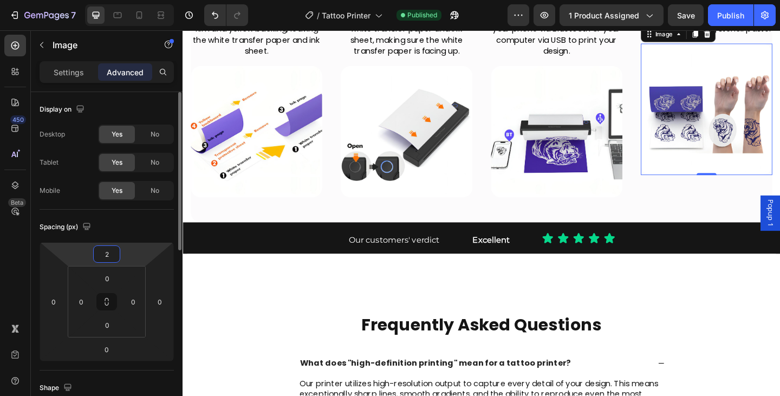
type input "25"
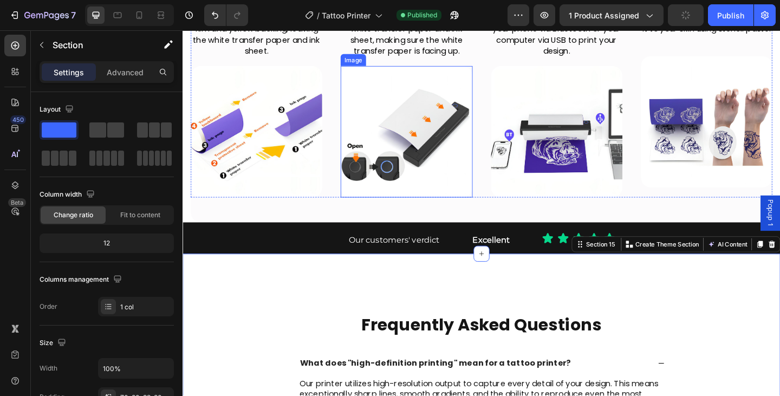
scroll to position [2974, 0]
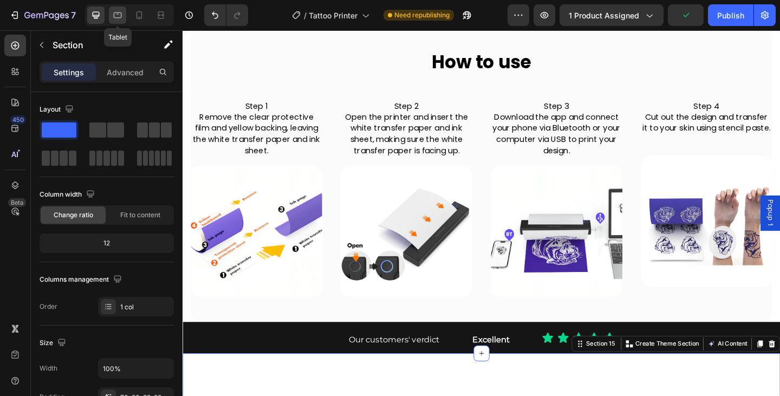
click at [120, 14] on icon at bounding box center [117, 15] width 11 height 11
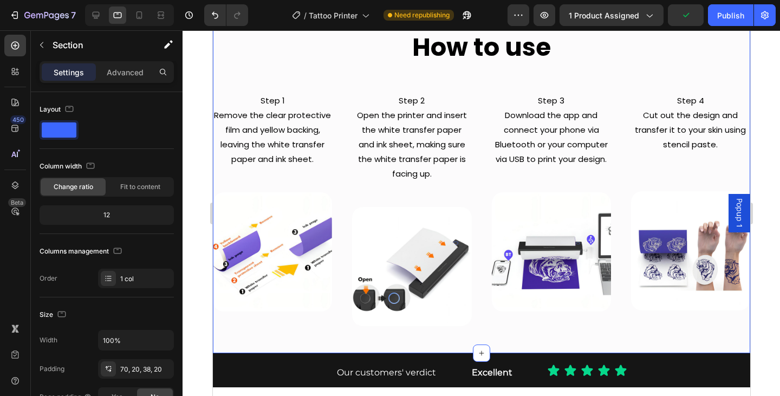
scroll to position [2990, 0]
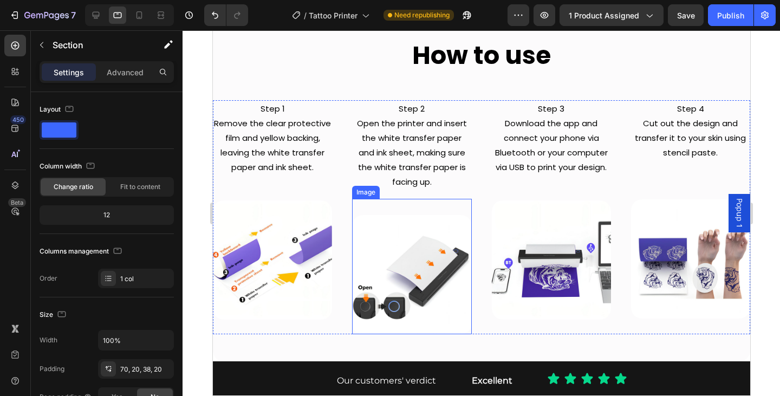
click at [397, 212] on div "Image" at bounding box center [411, 266] width 119 height 135
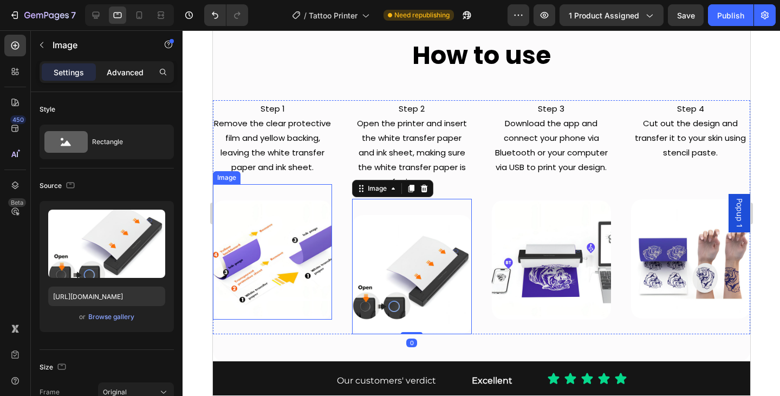
click at [119, 73] on p "Advanced" at bounding box center [125, 72] width 37 height 11
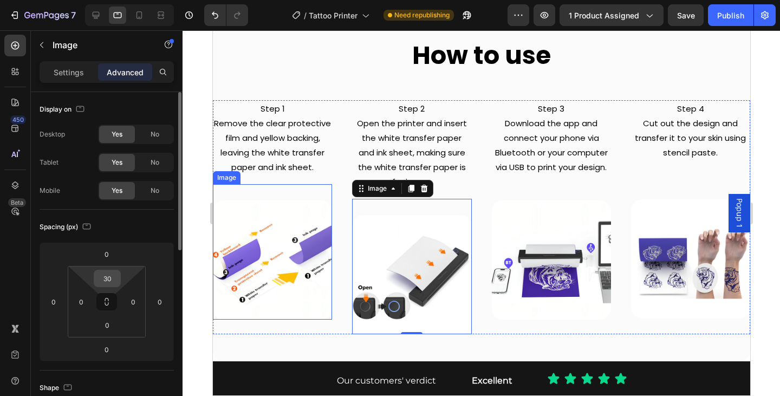
click at [114, 276] on input "30" at bounding box center [107, 278] width 22 height 16
type input "10"
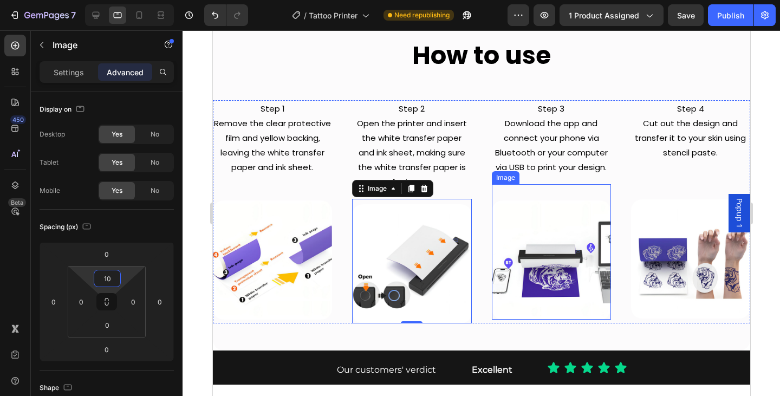
click at [541, 239] on img at bounding box center [550, 259] width 119 height 119
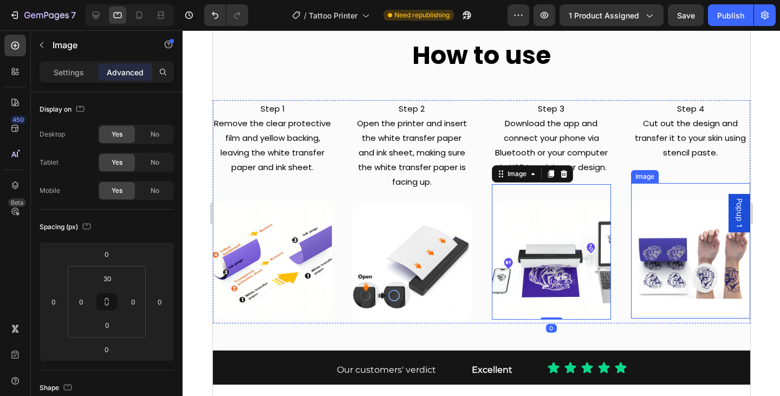
click at [681, 257] on img at bounding box center [690, 258] width 119 height 119
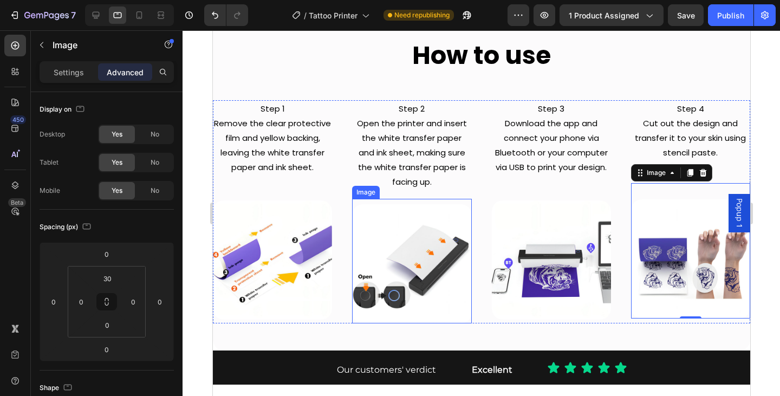
click at [391, 257] on img at bounding box center [411, 263] width 119 height 119
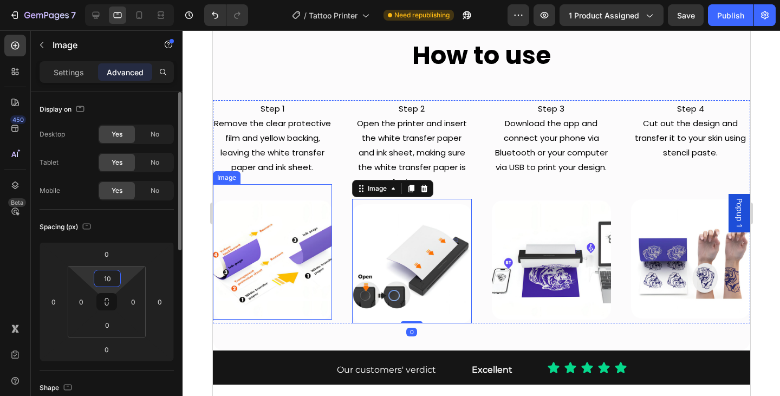
click at [118, 274] on input "10" at bounding box center [107, 278] width 22 height 16
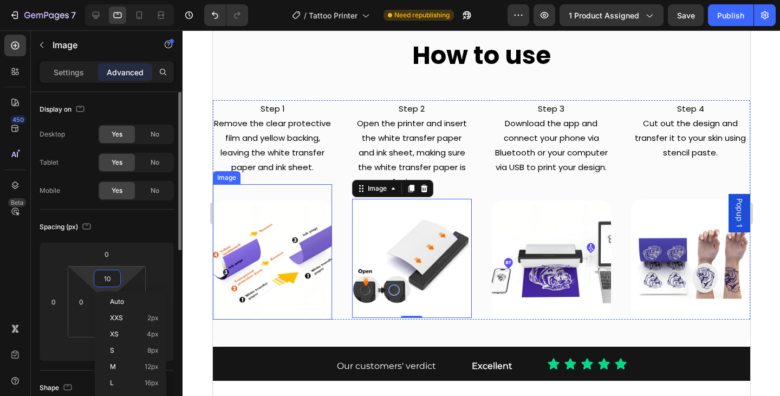
type input "0"
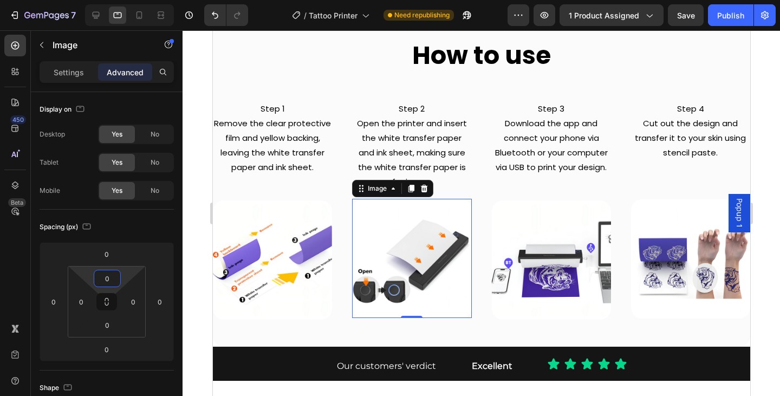
click at [767, 267] on div at bounding box center [482, 213] width 598 height 366
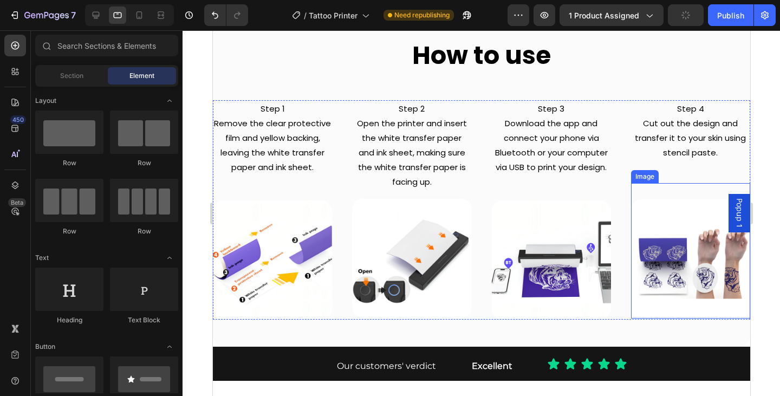
click at [677, 264] on img at bounding box center [690, 258] width 119 height 119
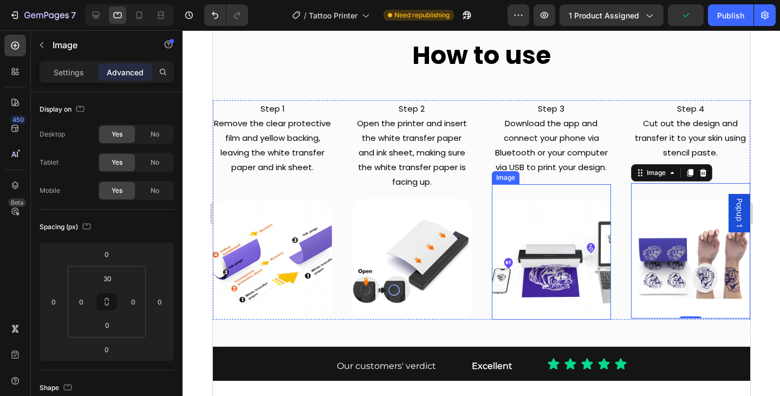
click at [592, 259] on img at bounding box center [550, 259] width 119 height 119
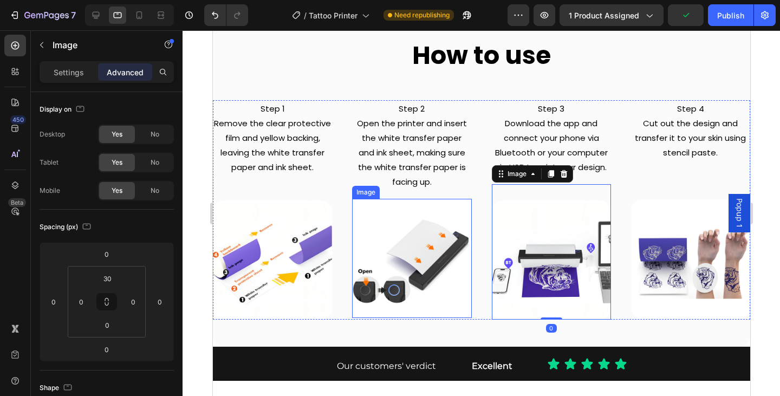
click at [393, 252] on img at bounding box center [411, 258] width 119 height 119
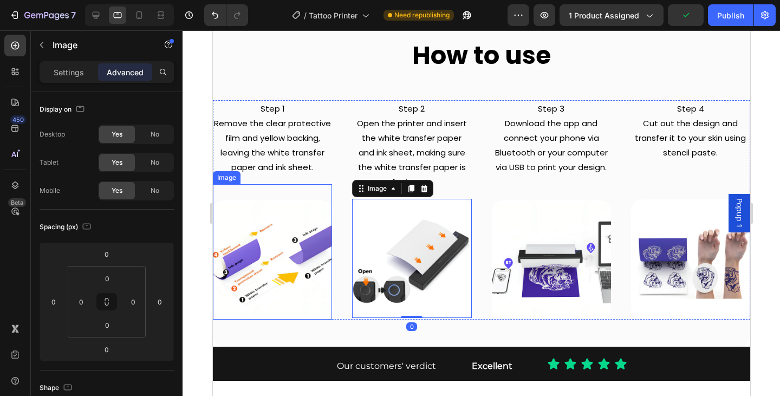
click at [263, 251] on img at bounding box center [271, 259] width 119 height 119
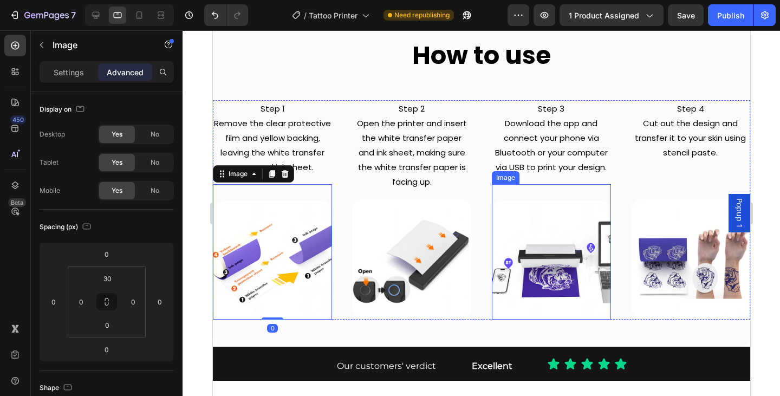
click at [587, 249] on img at bounding box center [550, 259] width 119 height 119
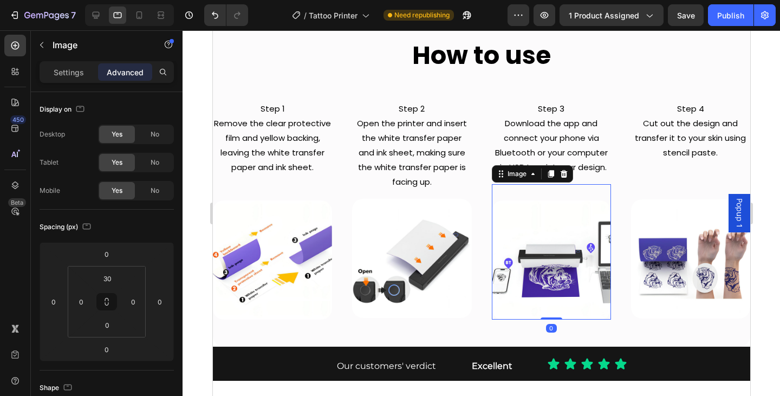
drag, startPoint x: 761, startPoint y: 191, endPoint x: 754, endPoint y: 187, distance: 8.3
click at [760, 191] on div at bounding box center [482, 213] width 598 height 366
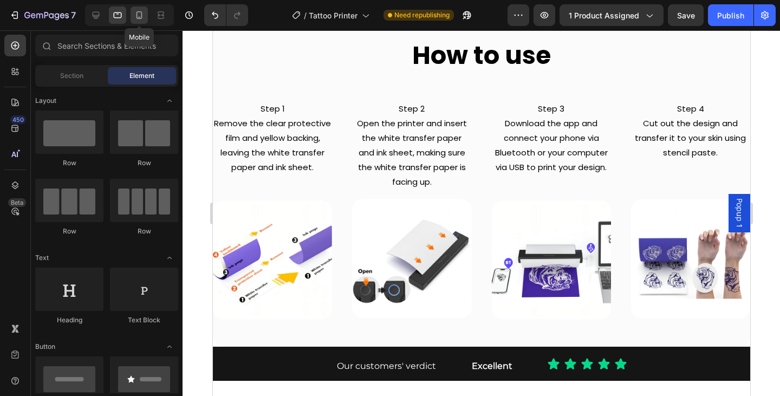
click at [141, 14] on icon at bounding box center [139, 15] width 11 height 11
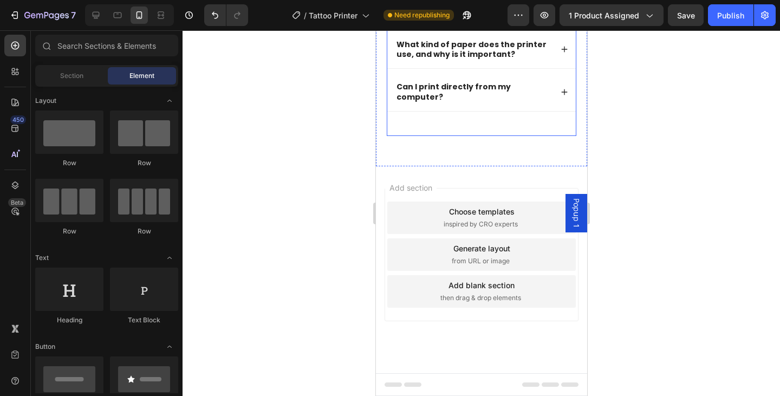
scroll to position [6776, 0]
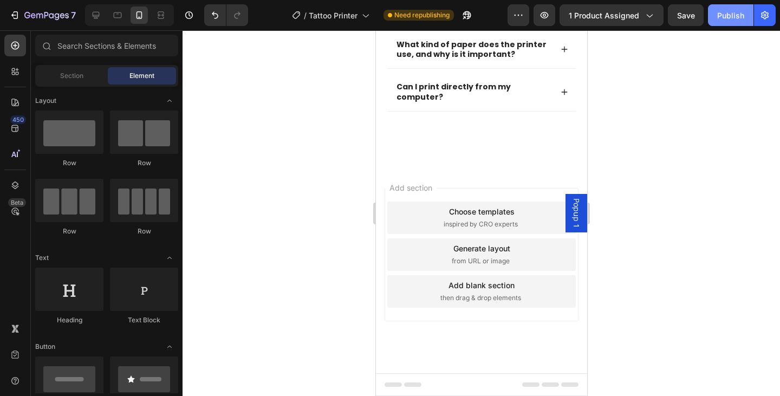
click at [717, 17] on button "Publish" at bounding box center [731, 15] width 46 height 22
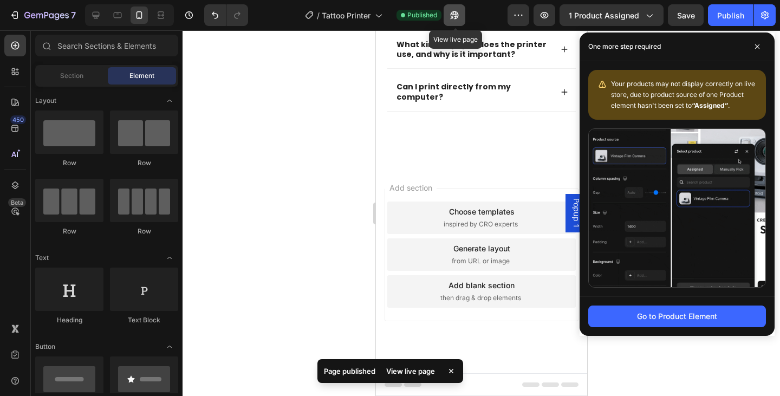
click at [451, 18] on icon "button" at bounding box center [454, 15] width 11 height 11
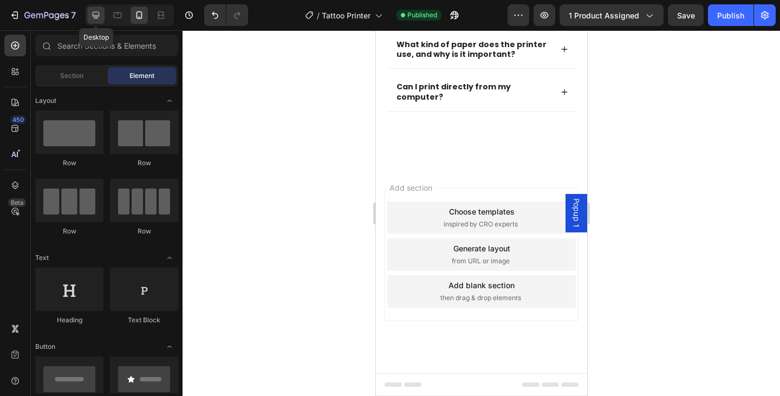
click at [92, 16] on icon at bounding box center [95, 15] width 11 height 11
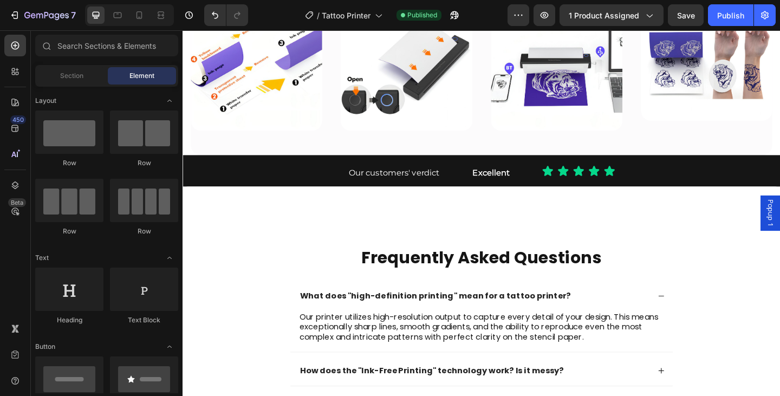
scroll to position [3023, 0]
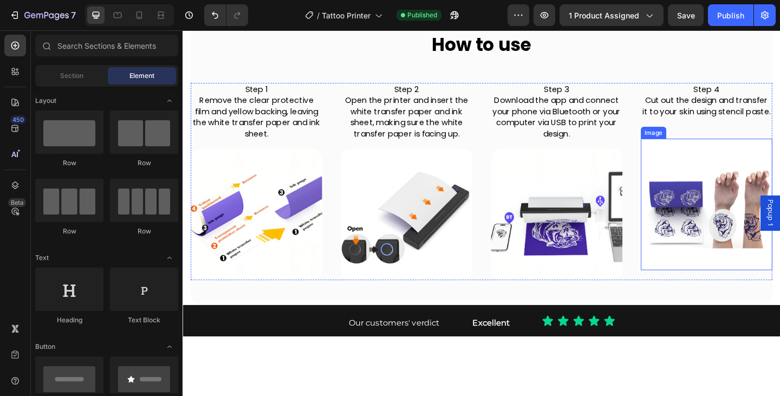
click at [745, 285] on img at bounding box center [752, 219] width 143 height 143
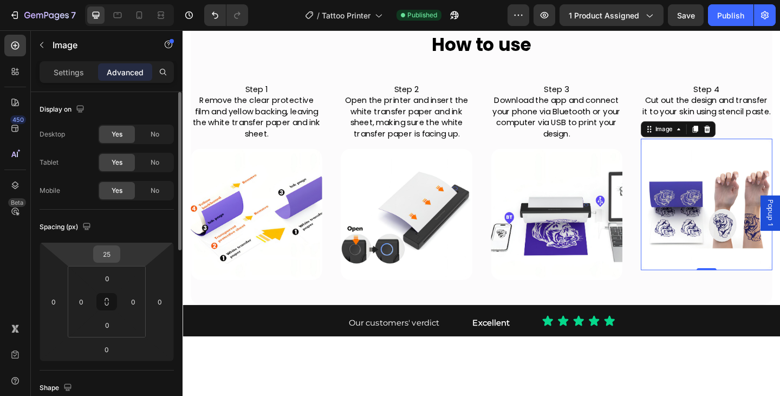
click at [106, 250] on input "25" at bounding box center [107, 254] width 22 height 16
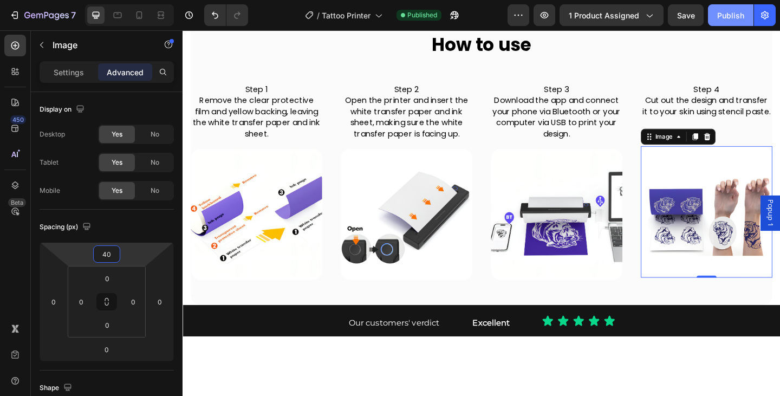
click at [732, 19] on div "Publish" at bounding box center [730, 15] width 27 height 11
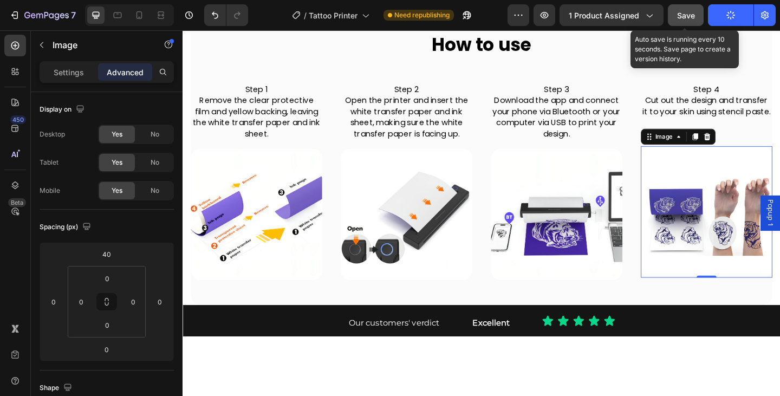
click at [689, 8] on button "Save" at bounding box center [686, 15] width 36 height 22
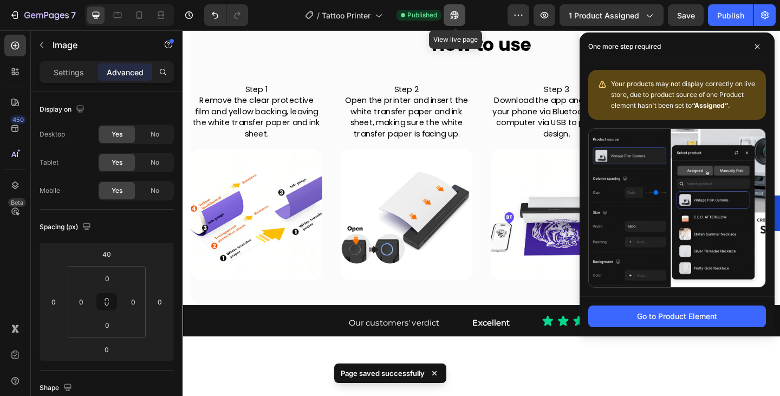
click at [450, 20] on button "button" at bounding box center [455, 15] width 22 height 22
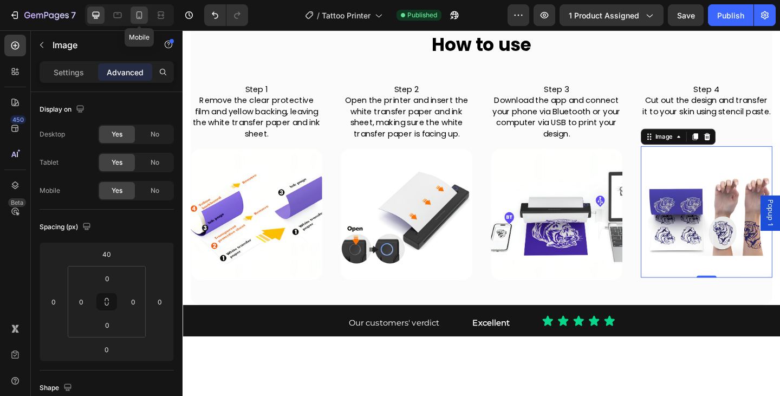
click at [136, 14] on icon at bounding box center [139, 15] width 11 height 11
type input "0"
type input "16"
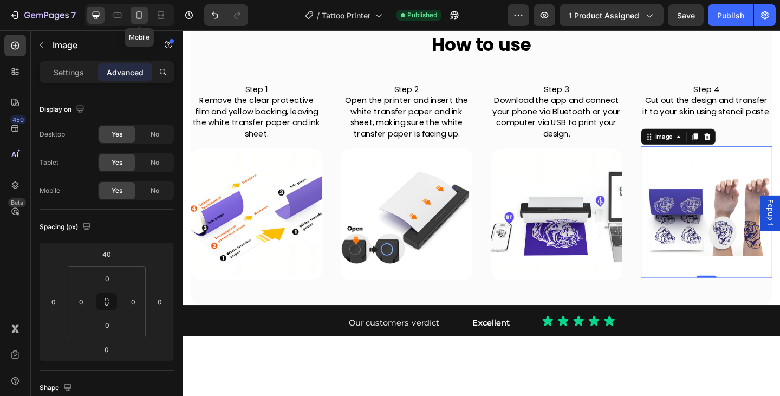
type input "16"
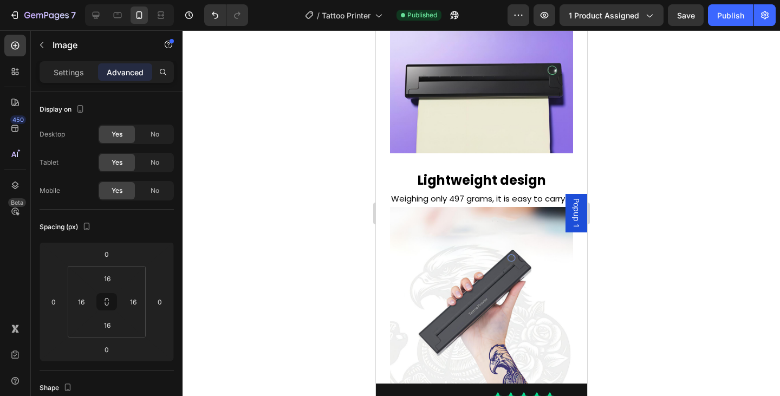
scroll to position [3529, 0]
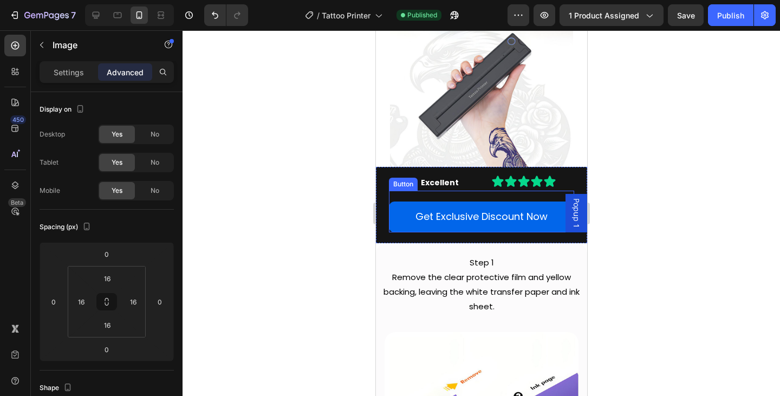
click at [484, 205] on link "Get Exclusive Discount Now" at bounding box center [480, 217] width 185 height 30
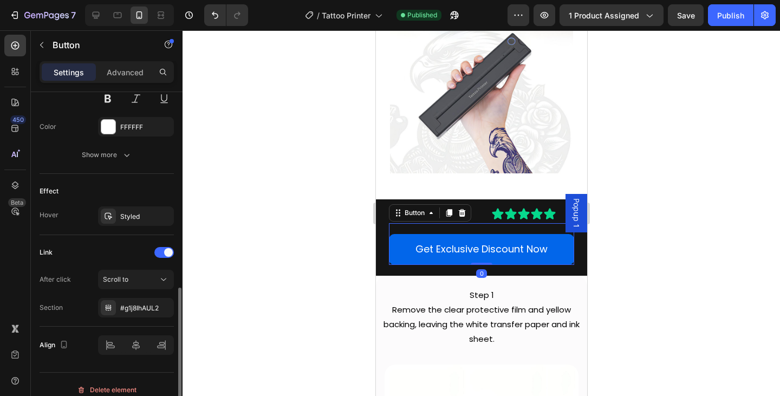
scroll to position [498, 0]
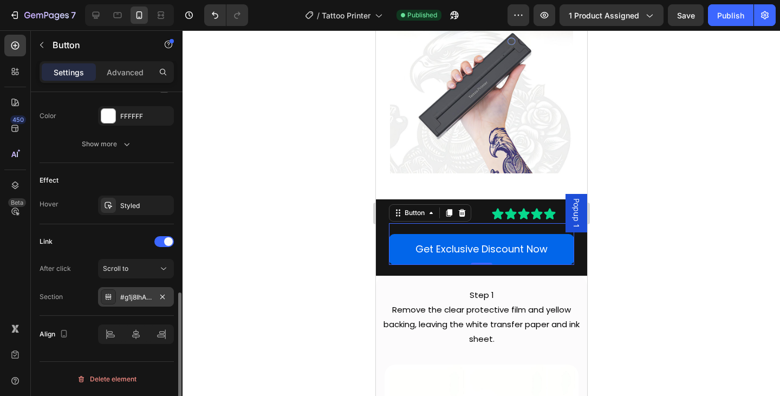
click at [136, 300] on div "#g1j8IhAUL2" at bounding box center [135, 298] width 31 height 10
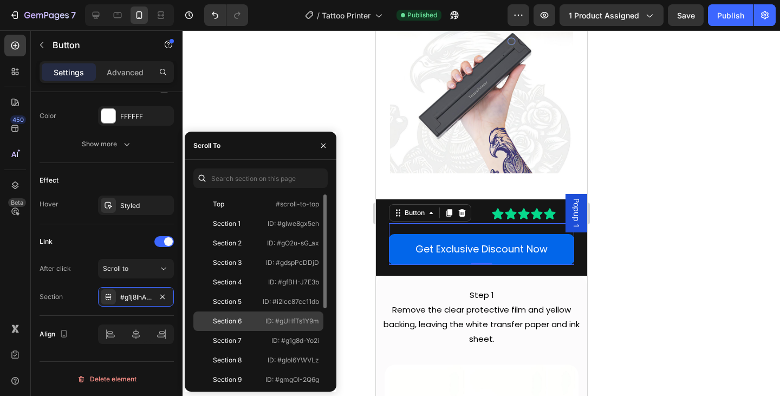
drag, startPoint x: 240, startPoint y: 322, endPoint x: 259, endPoint y: 317, distance: 20.0
click at [240, 322] on div "Section 6" at bounding box center [227, 321] width 29 height 10
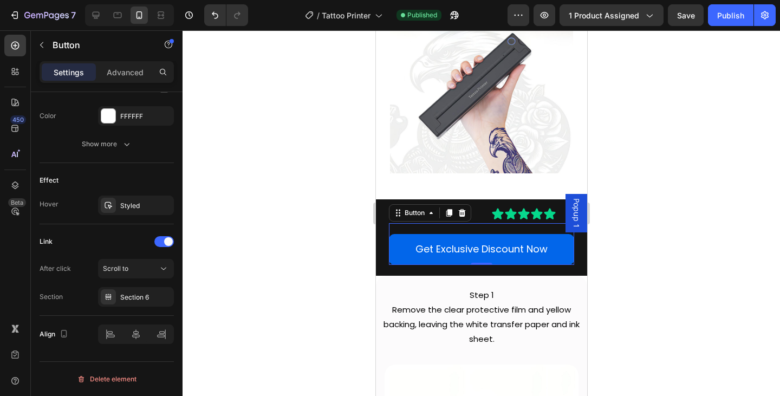
click at [736, 217] on div at bounding box center [482, 213] width 598 height 366
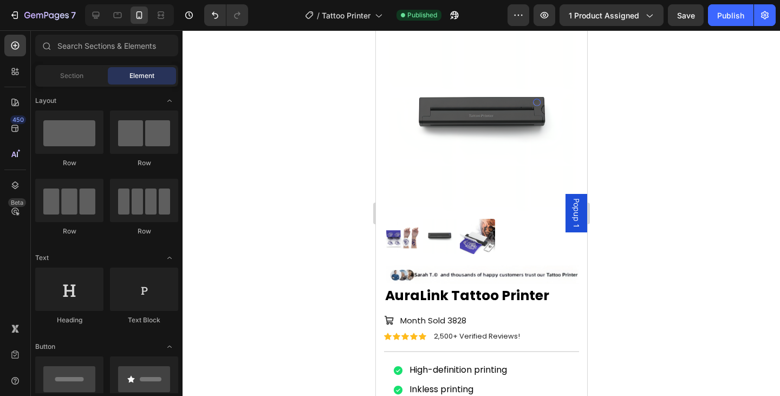
scroll to position [387, 0]
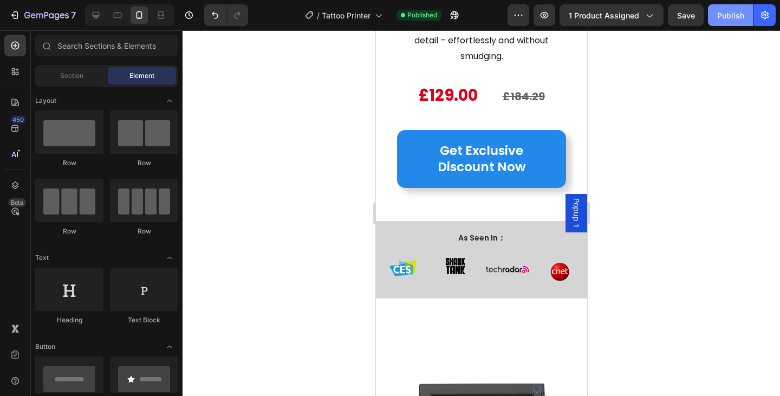
click at [735, 16] on div "Publish" at bounding box center [730, 15] width 27 height 11
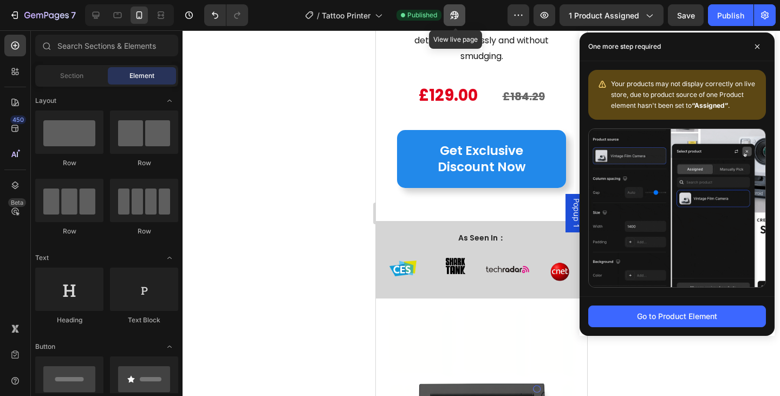
click at [452, 22] on button "button" at bounding box center [455, 15] width 22 height 22
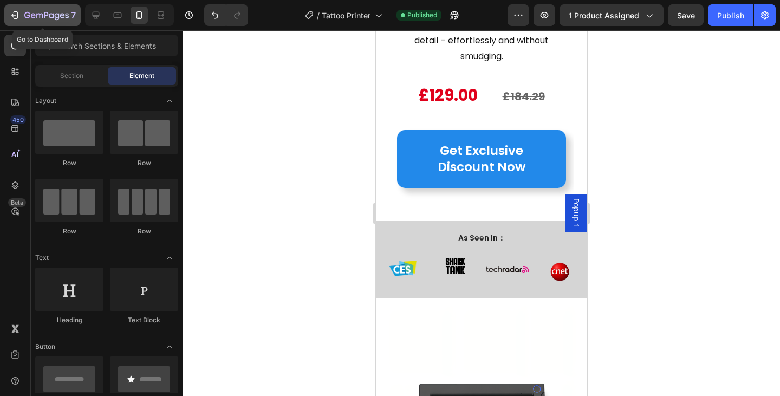
click at [28, 9] on div "7" at bounding box center [49, 15] width 51 height 13
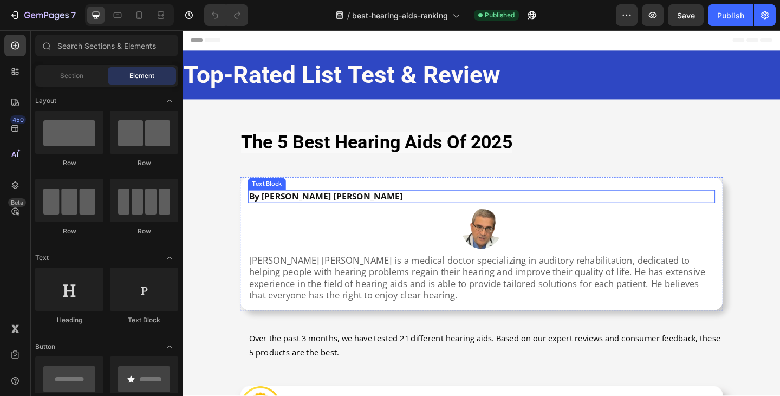
click at [315, 209] on strong "By [PERSON_NAME] [PERSON_NAME]" at bounding box center [338, 211] width 167 height 12
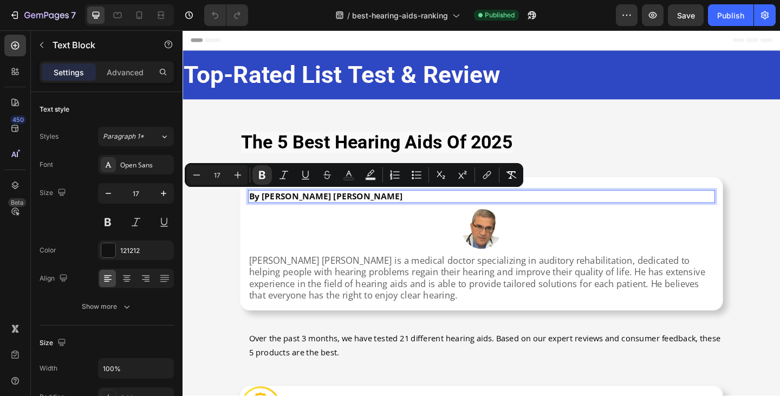
click at [270, 210] on strong "By [PERSON_NAME] [PERSON_NAME]" at bounding box center [338, 211] width 167 height 12
drag, startPoint x: 267, startPoint y: 211, endPoint x: 321, endPoint y: 212, distance: 54.2
click at [321, 212] on p "By Walter Reed" at bounding box center [508, 211] width 506 height 12
copy strong "Walter Reed"
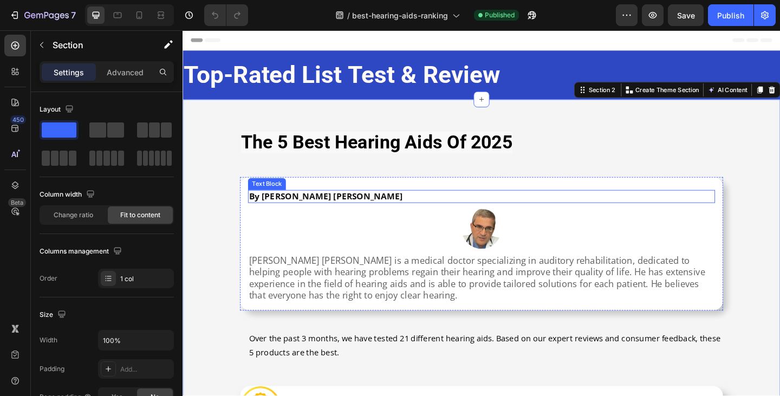
click at [306, 212] on strong "By Walter Reed" at bounding box center [338, 211] width 167 height 12
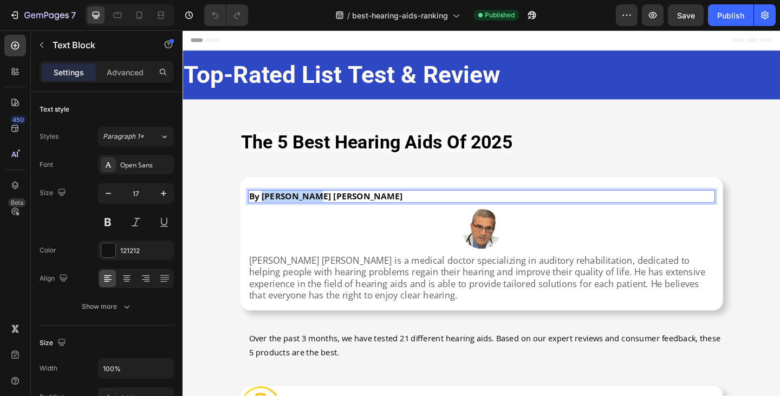
drag, startPoint x: 266, startPoint y: 212, endPoint x: 319, endPoint y: 211, distance: 53.1
click at [319, 211] on strong "By Walter Reed" at bounding box center [338, 211] width 167 height 12
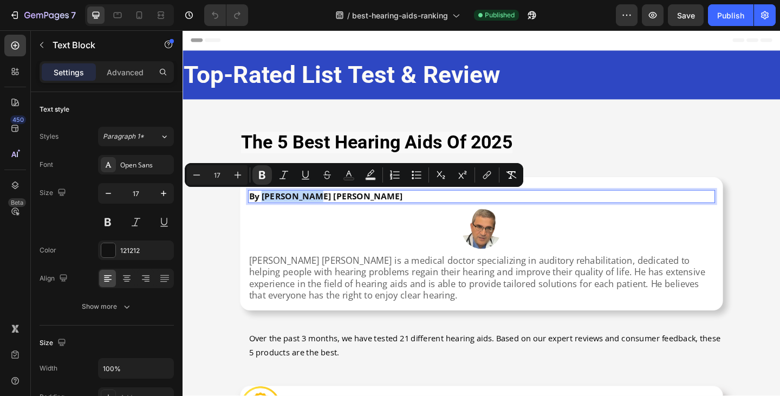
copy strong "Walter Reed"
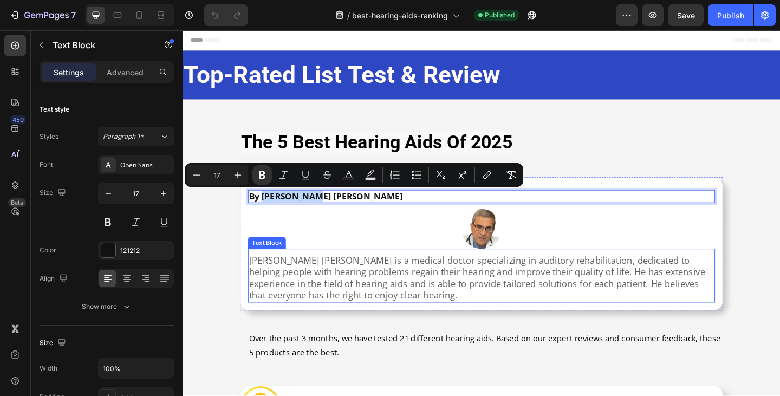
click at [255, 280] on p "Walter Reed is a medical doctor specializing in auditory rehabilitation, dedica…" at bounding box center [508, 300] width 506 height 51
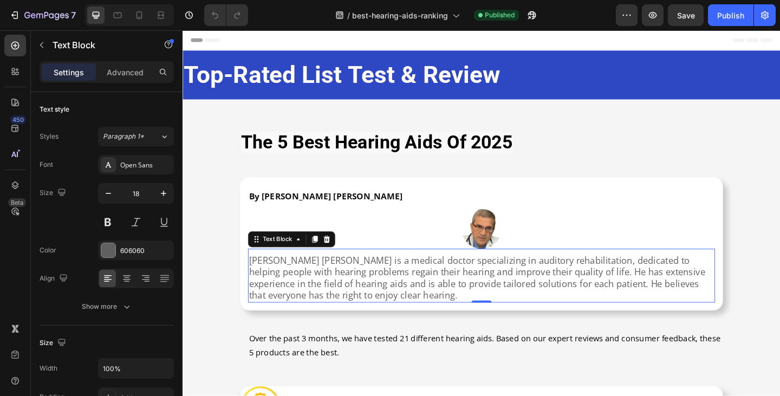
click at [255, 280] on p "Walter Reed is a medical doctor specializing in auditory rehabilitation, dedica…" at bounding box center [508, 300] width 506 height 51
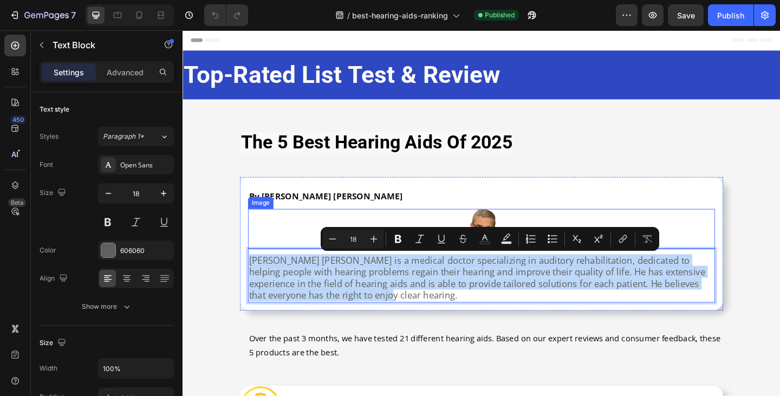
copy p "Walter Reed is a medical doctor specializing in auditory rehabilitation, dedica…"
